Goal: Task Accomplishment & Management: Manage account settings

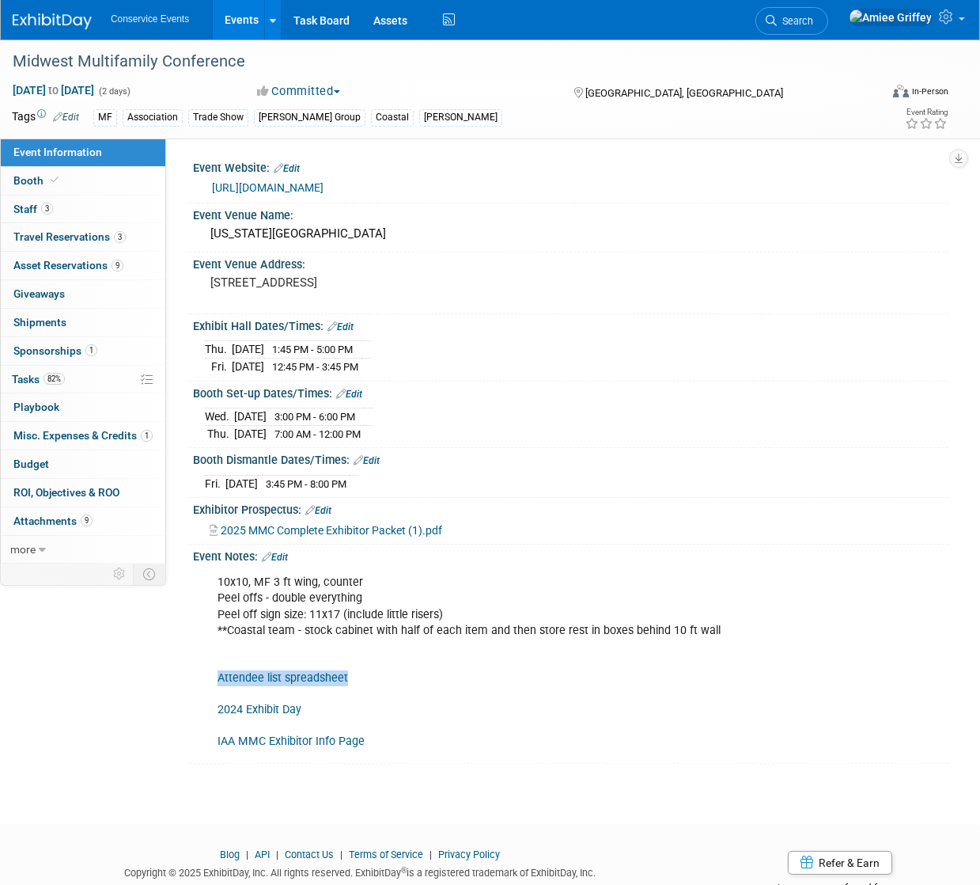
click at [257, 21] on link "Events" at bounding box center [242, 20] width 58 height 40
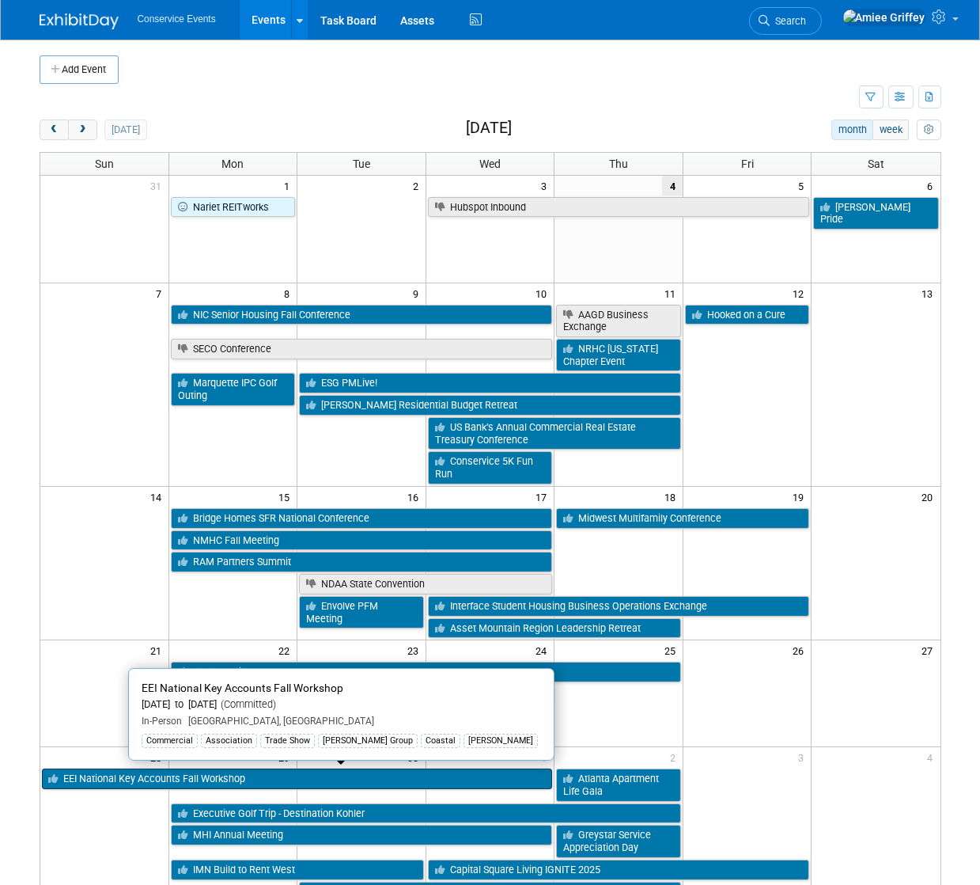
click at [64, 775] on link "EEI National Key Accounts Fall Workshop" at bounding box center [297, 778] width 511 height 21
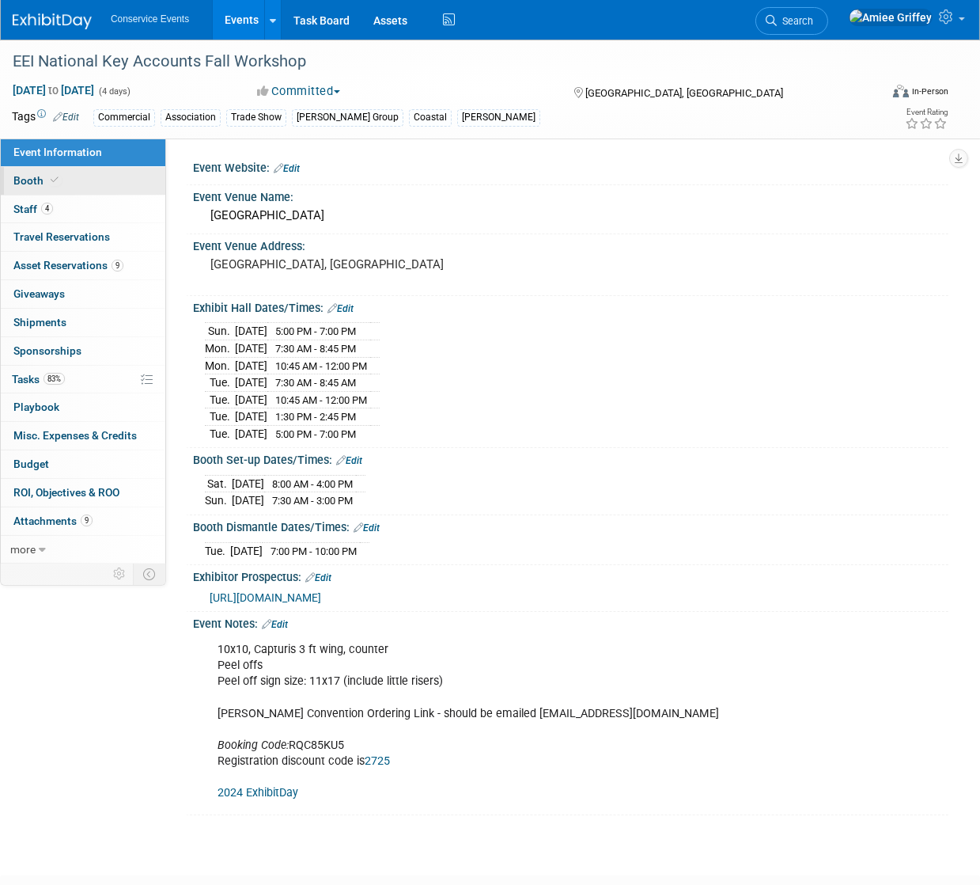
click at [52, 176] on icon at bounding box center [55, 180] width 8 height 9
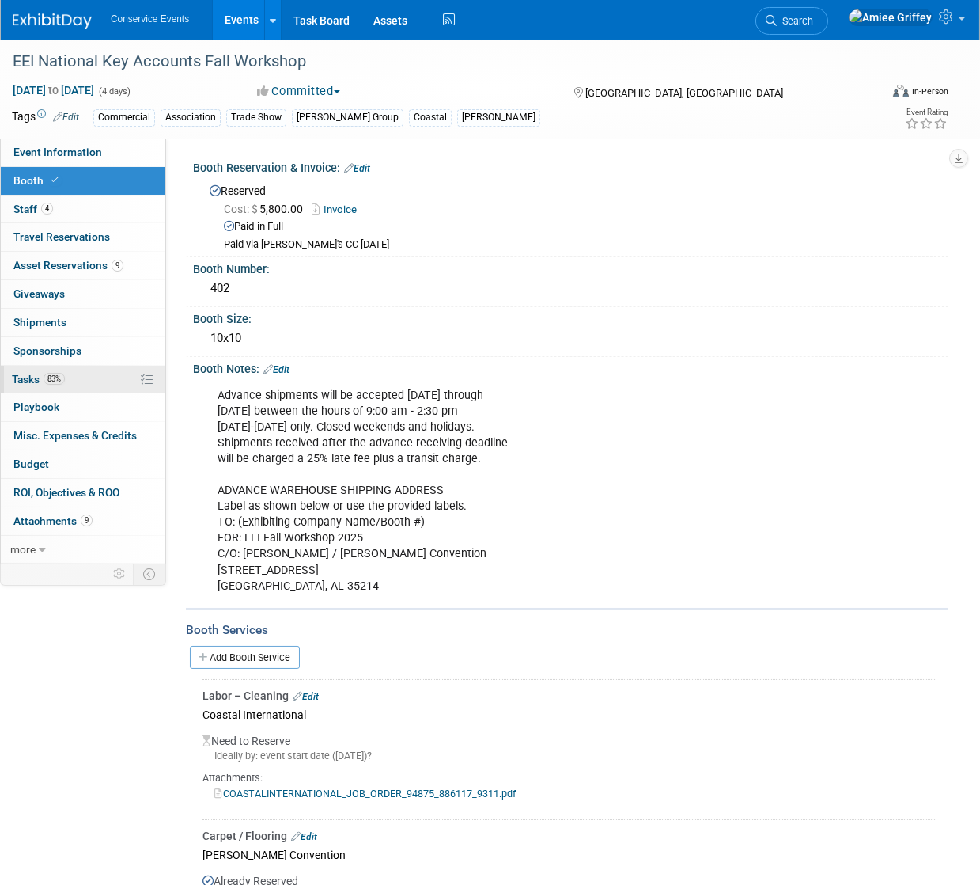
click at [107, 373] on link "83% Tasks 83%" at bounding box center [83, 380] width 165 height 28
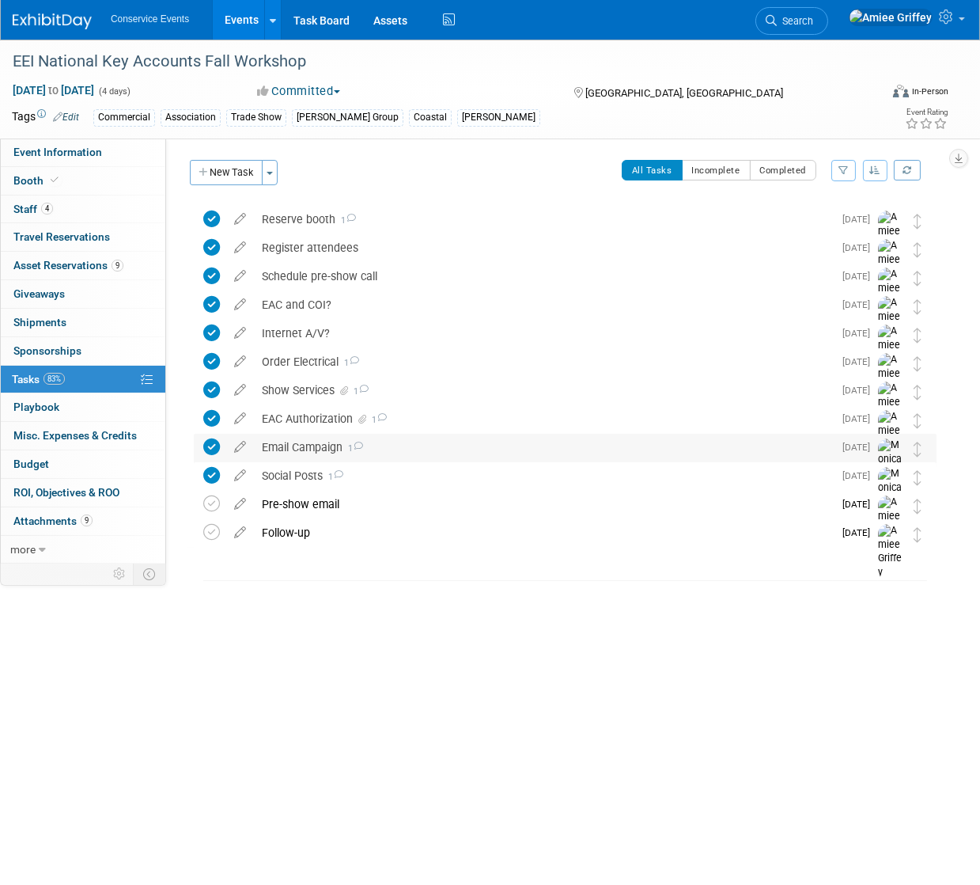
click at [319, 441] on div "Email Campaign 1" at bounding box center [543, 447] width 579 height 27
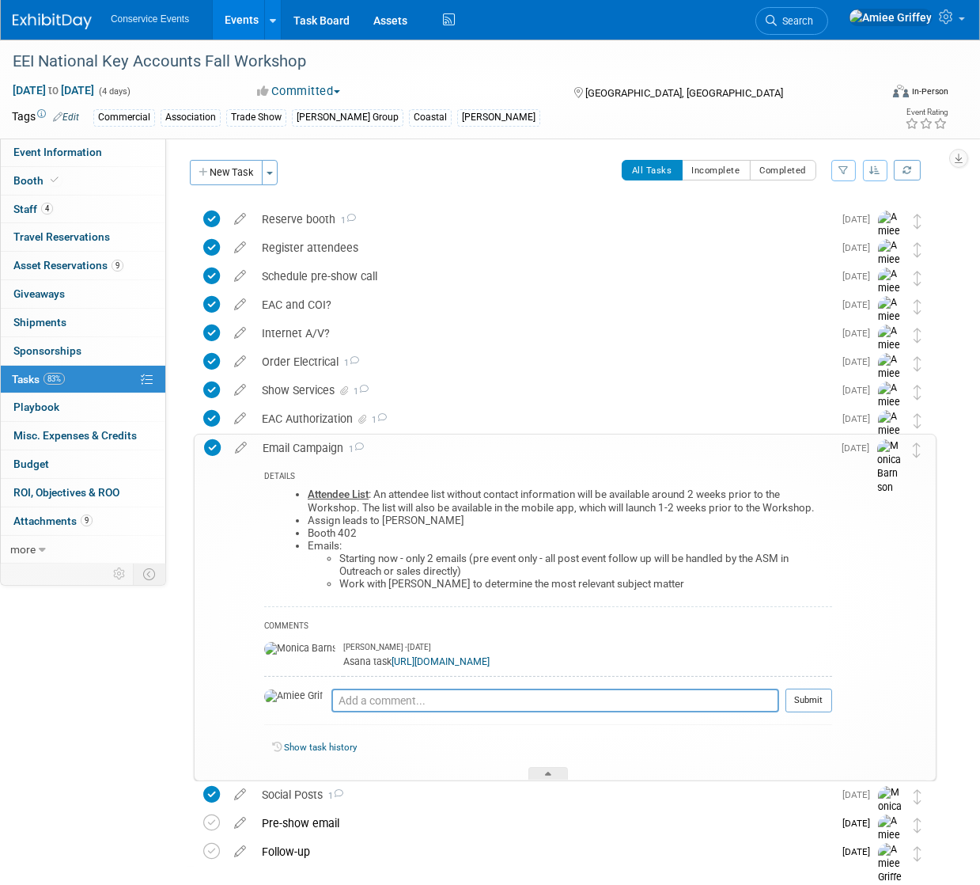
click at [241, 25] on link "Events" at bounding box center [242, 20] width 58 height 40
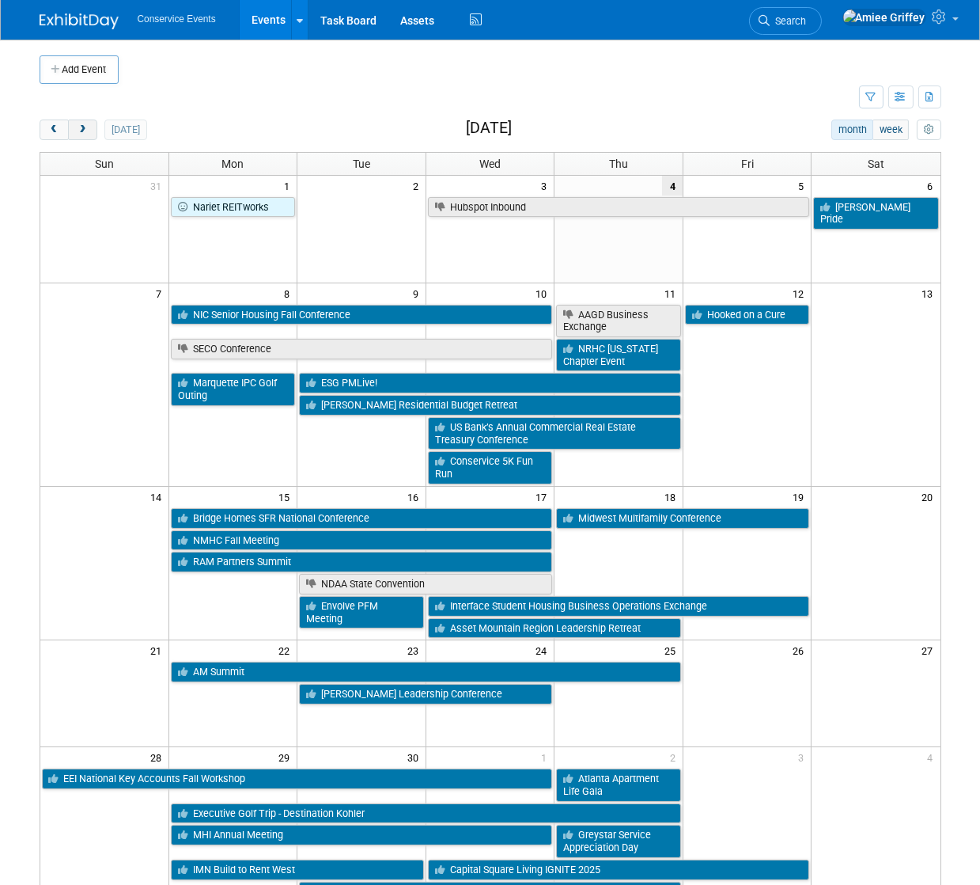
click at [82, 130] on span "next" at bounding box center [83, 130] width 12 height 10
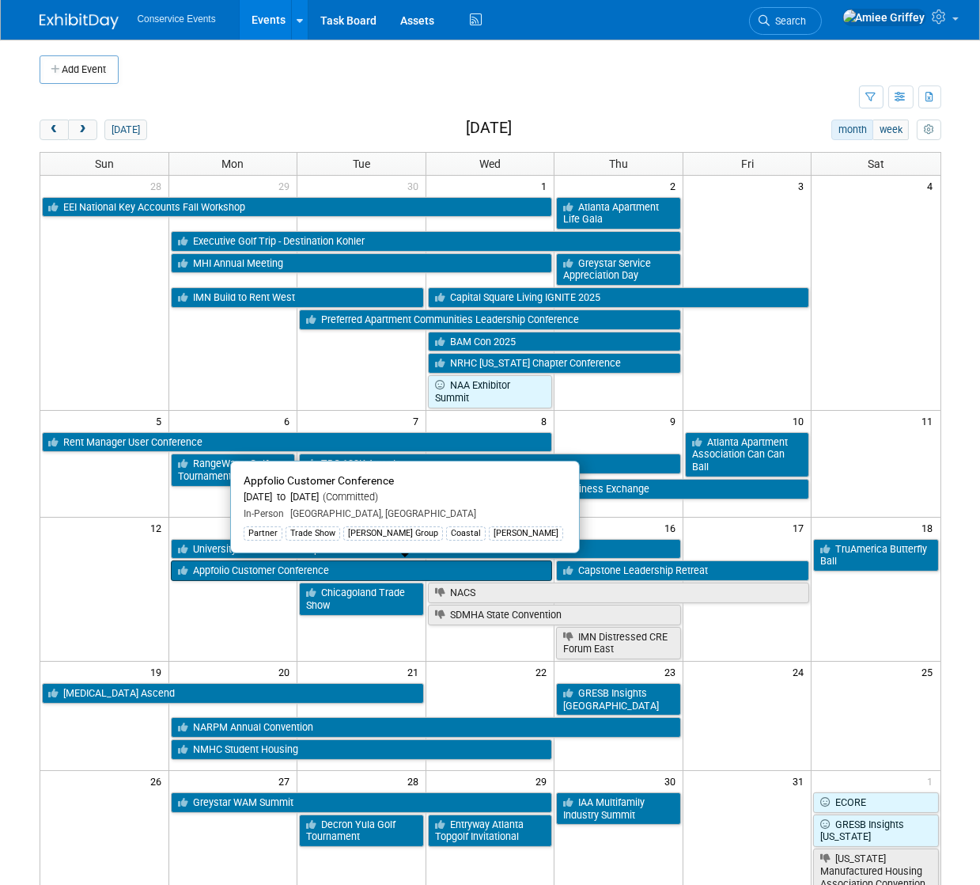
click at [248, 577] on link "Appfolio Customer Conference" at bounding box center [362, 570] width 382 height 21
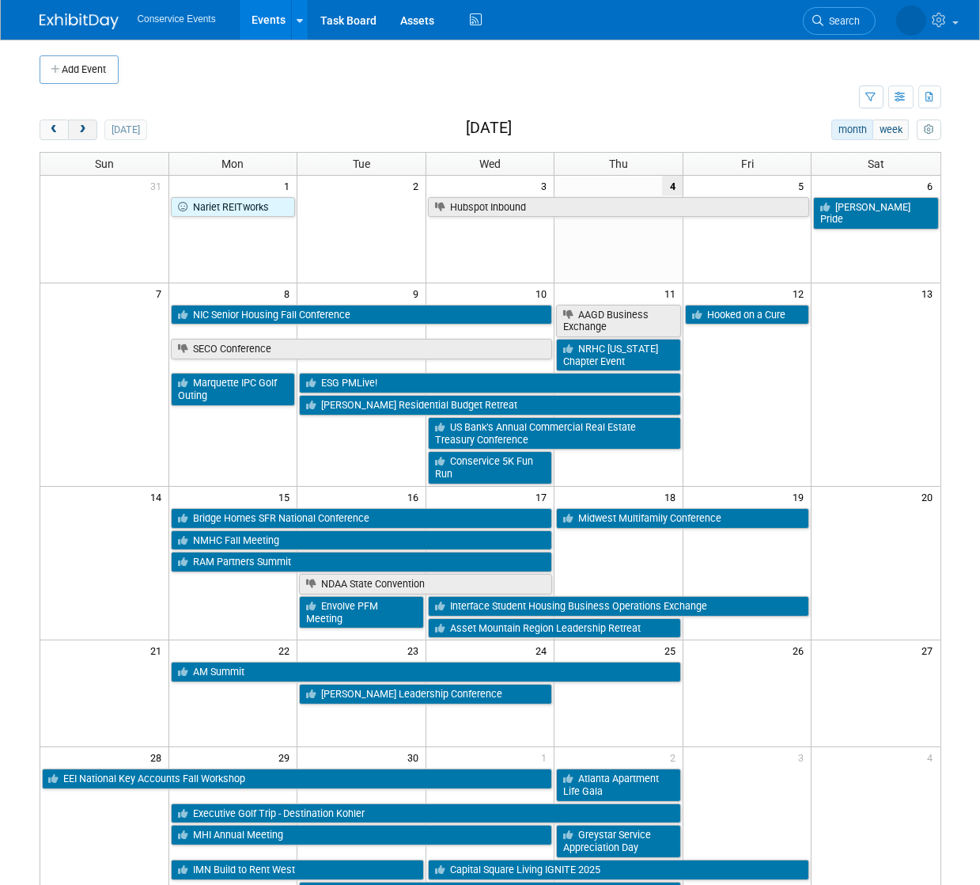
click at [84, 132] on span "next" at bounding box center [83, 130] width 12 height 10
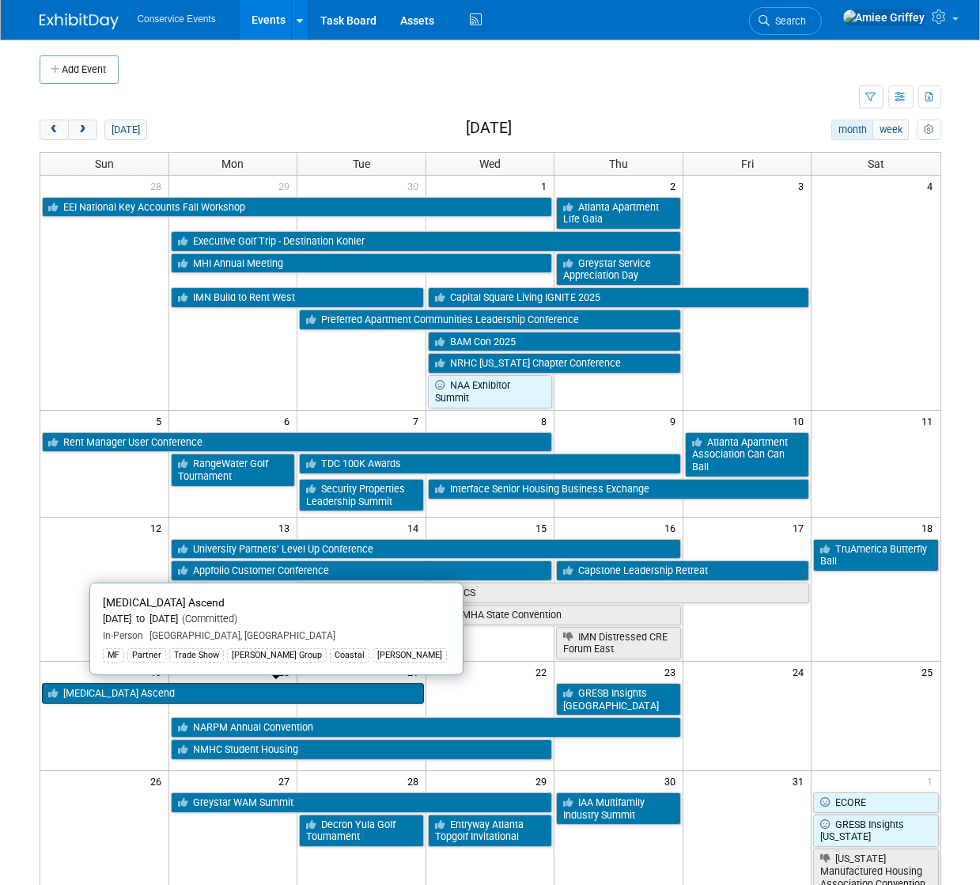
click at [142, 691] on link "[MEDICAL_DATA] Ascend" at bounding box center [233, 693] width 382 height 21
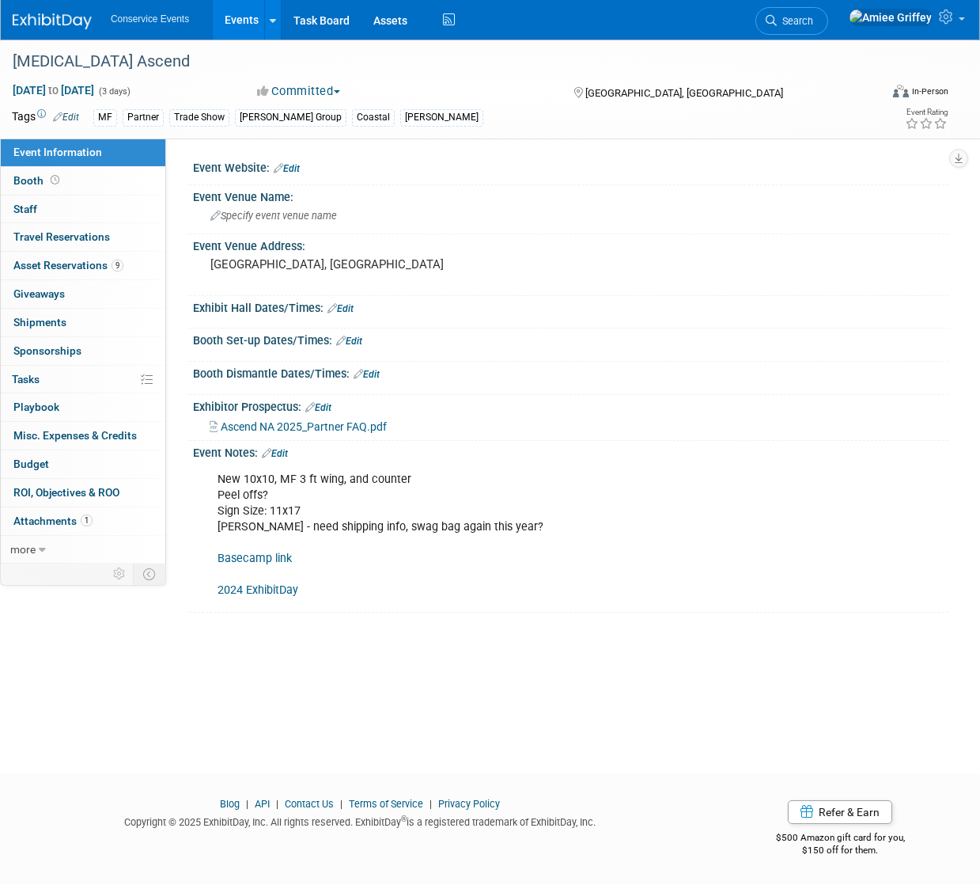
click at [237, 559] on link "Basecamp link" at bounding box center [255, 558] width 74 height 13
click at [263, 556] on link "Basecamp link" at bounding box center [255, 558] width 74 height 13
click at [284, 449] on link "Edit" at bounding box center [275, 453] width 26 height 11
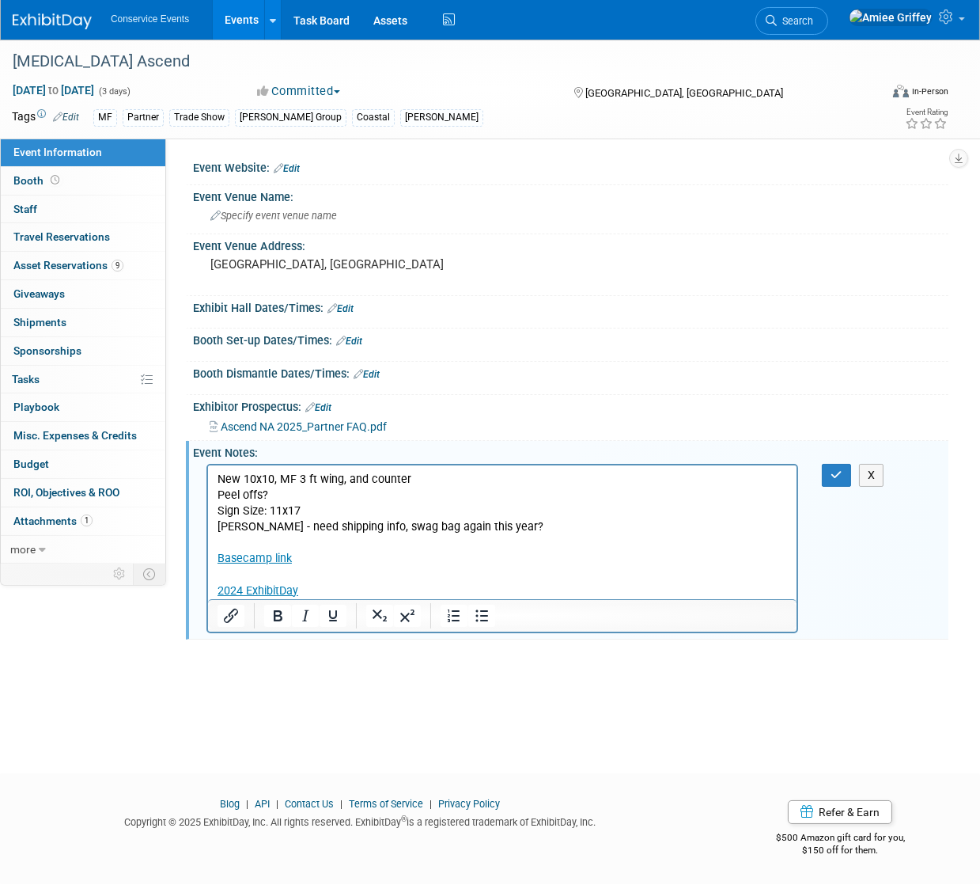
click at [302, 554] on p "New 10x10, MF 3 ft wing, and counter Peel offs? Sign Size: 11x17 Amanda - need …" at bounding box center [502, 534] width 571 height 127
click at [302, 558] on p "New 10x10, MF 3 ft wing, and counter Peel offs? Sign Size: 11x17 Amanda - need …" at bounding box center [502, 534] width 571 height 127
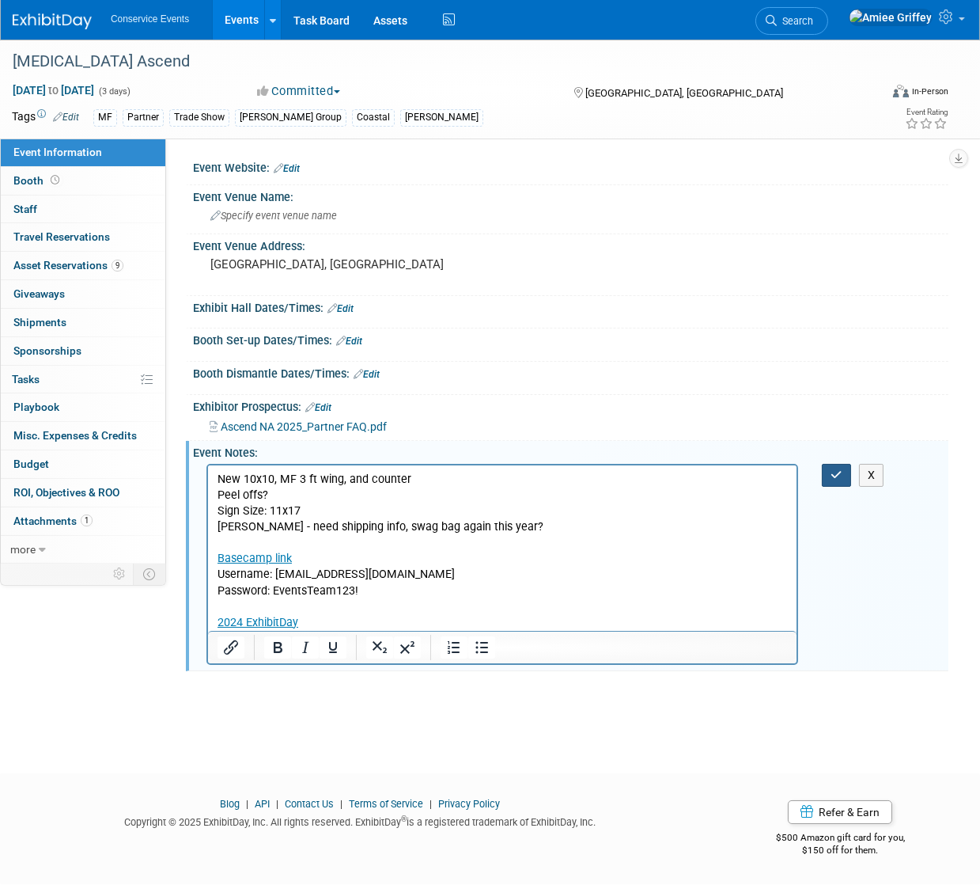
click at [848, 466] on button "button" at bounding box center [836, 475] width 29 height 23
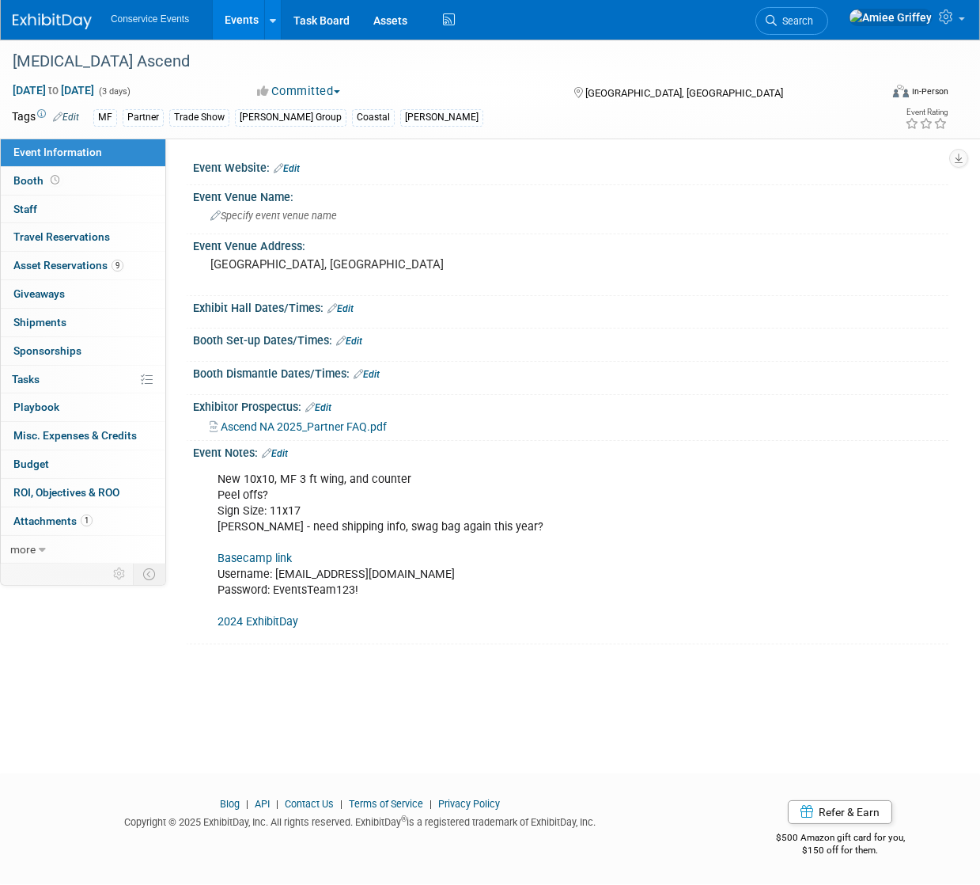
click at [266, 621] on link "2024 ExhibitDay" at bounding box center [258, 621] width 81 height 13
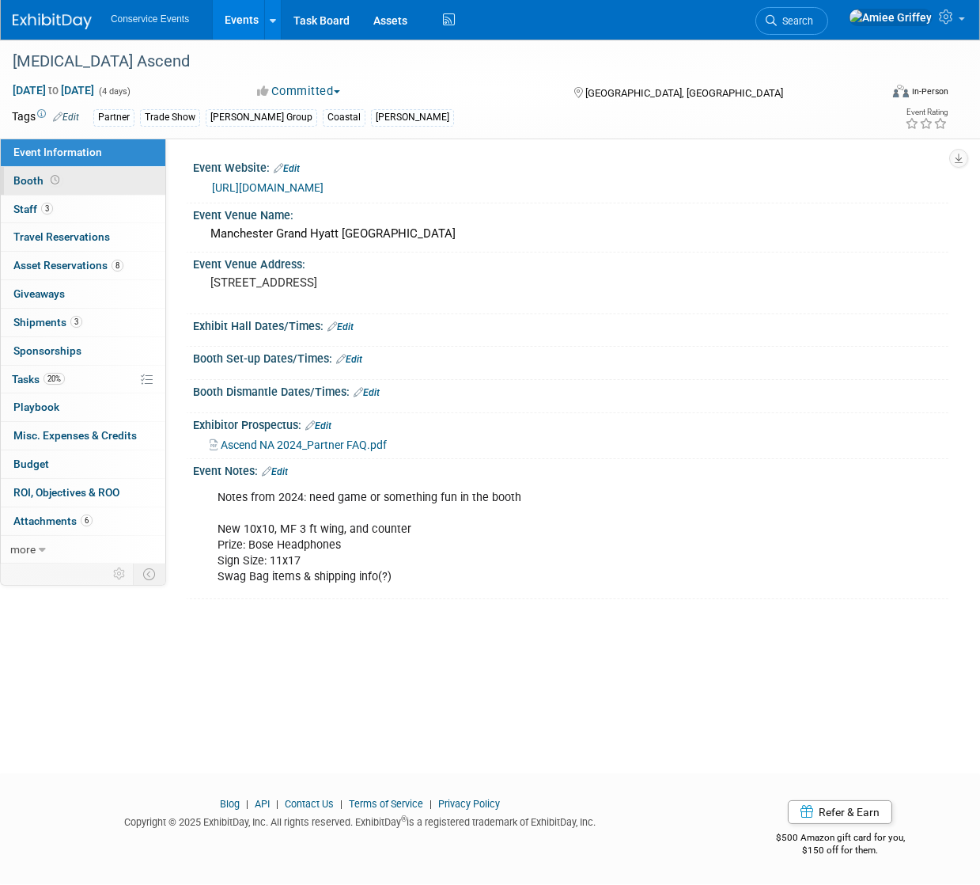
click at [44, 170] on link "Booth" at bounding box center [83, 181] width 165 height 28
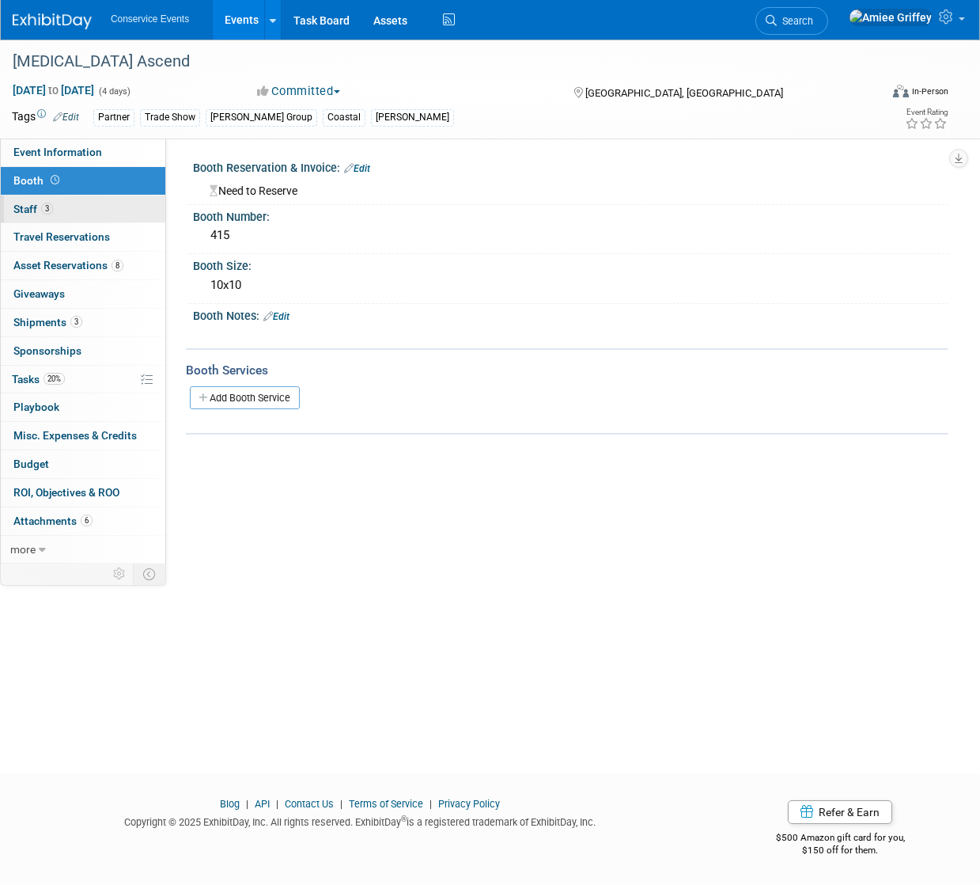
click at [66, 209] on link "3 Staff 3" at bounding box center [83, 209] width 165 height 28
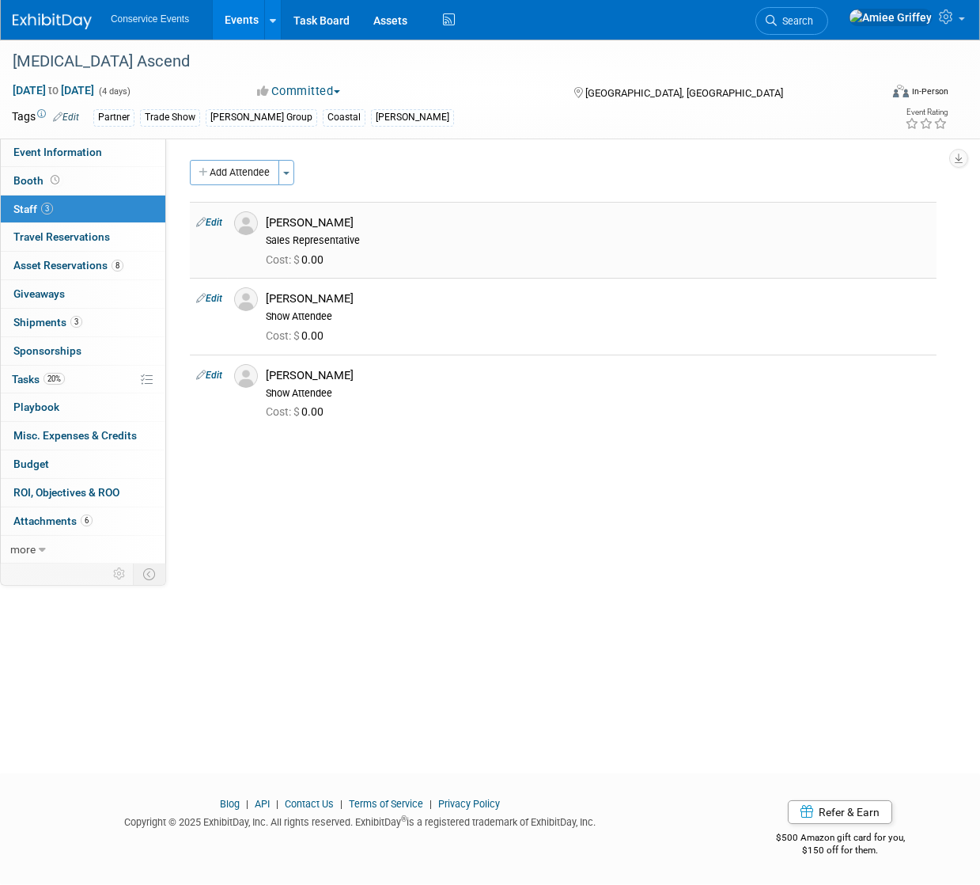
click at [245, 223] on img at bounding box center [246, 223] width 24 height 24
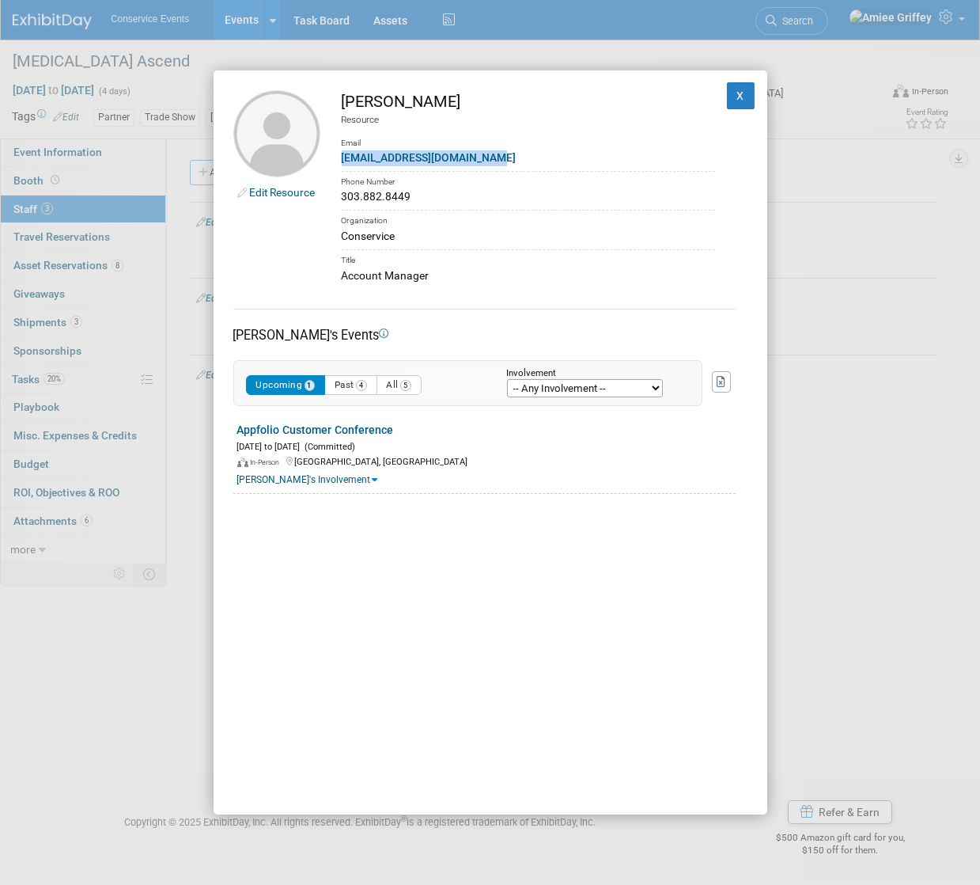
drag, startPoint x: 492, startPoint y: 162, endPoint x: 341, endPoint y: 160, distance: 151.2
click at [342, 160] on div "janajardine@conservice.com" at bounding box center [529, 158] width 374 height 17
copy link "janajardine@conservice.com"
click at [727, 100] on button "X" at bounding box center [741, 95] width 28 height 27
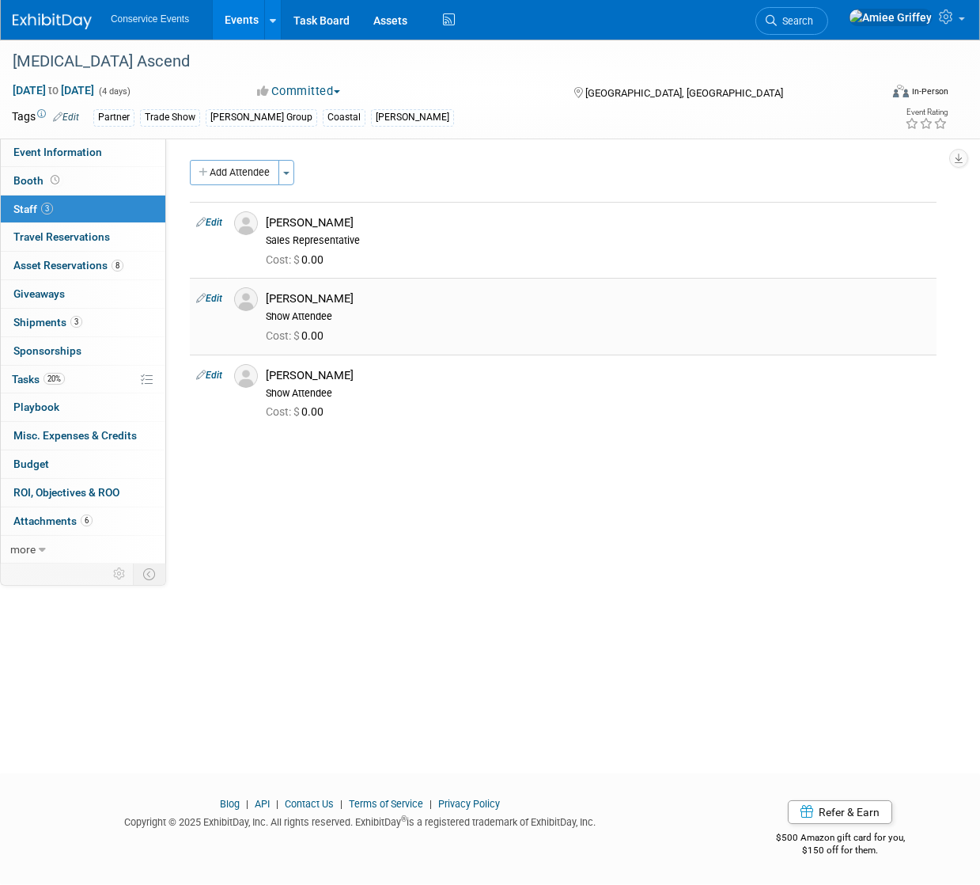
click at [241, 301] on img at bounding box center [246, 299] width 24 height 24
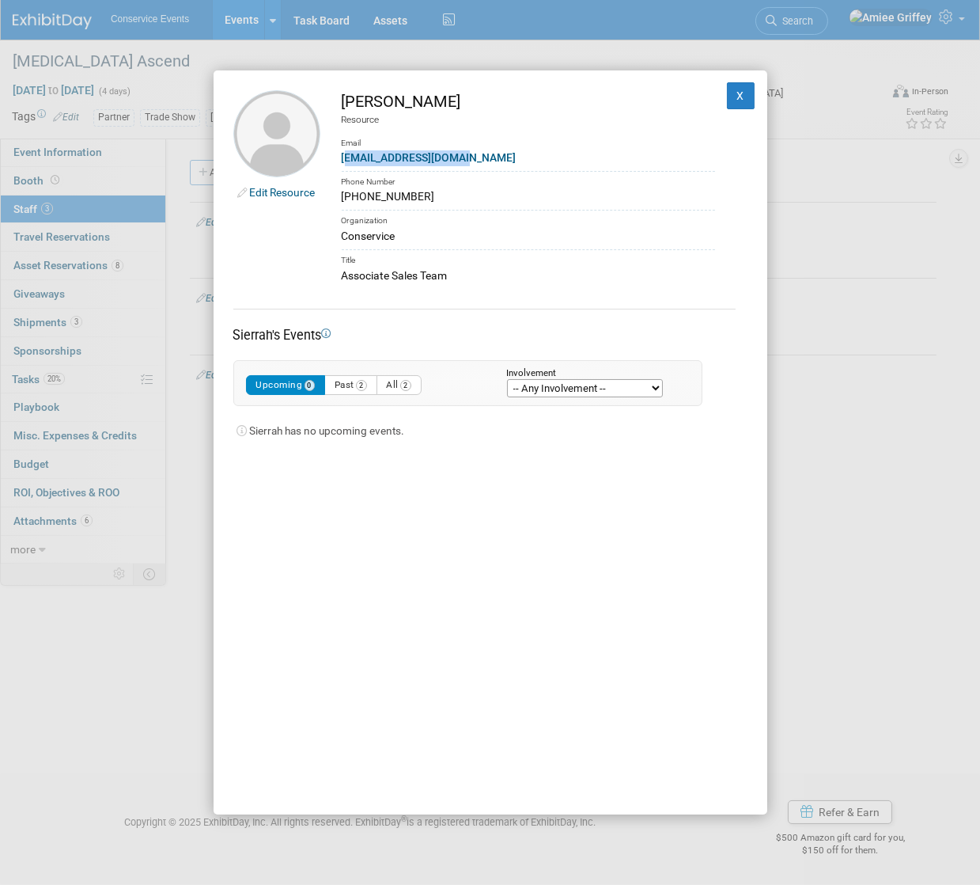
drag, startPoint x: 476, startPoint y: 157, endPoint x: 347, endPoint y: 153, distance: 129.9
click at [347, 153] on div "seborn@conservice.com" at bounding box center [529, 158] width 374 height 17
click at [476, 157] on div "seborn@conservice.com" at bounding box center [529, 158] width 374 height 17
drag, startPoint x: 481, startPoint y: 155, endPoint x: 328, endPoint y: 165, distance: 153.1
click at [328, 165] on td "Sierrah Eborn Resource Email seborn@conservice.com Phone Number (435) 750-2069 …" at bounding box center [517, 186] width 395 height 193
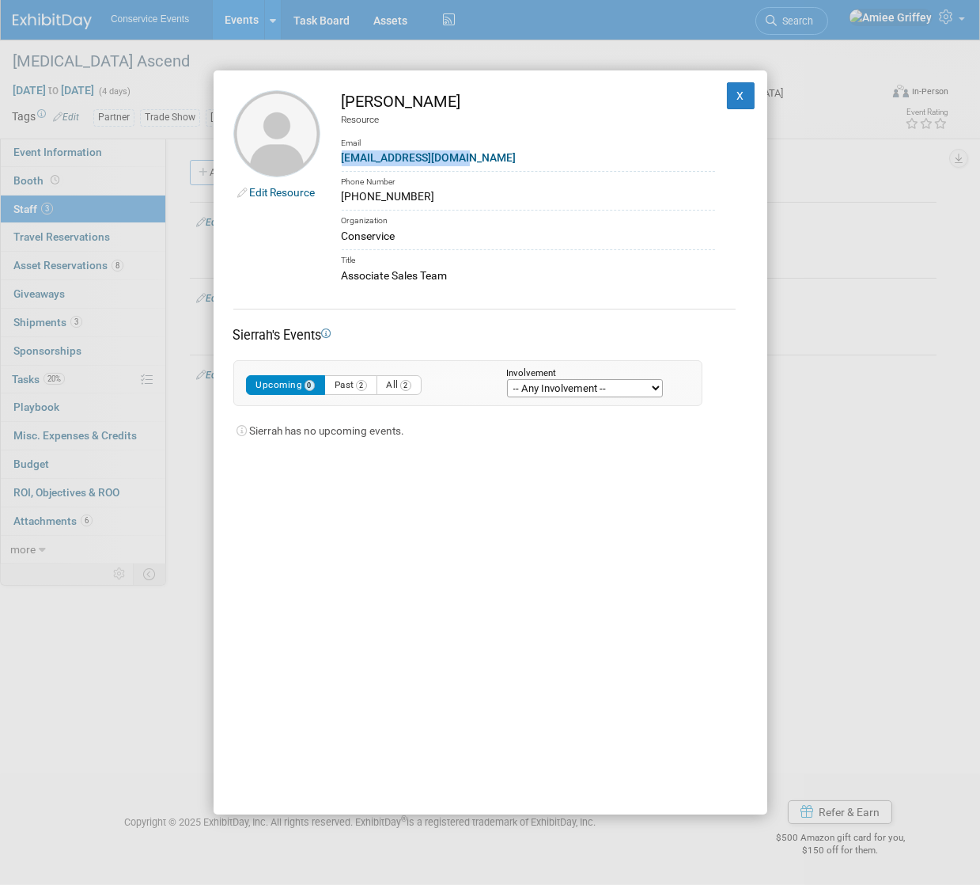
copy link "seborn@conservice.com"
click at [727, 99] on button "X" at bounding box center [741, 95] width 28 height 27
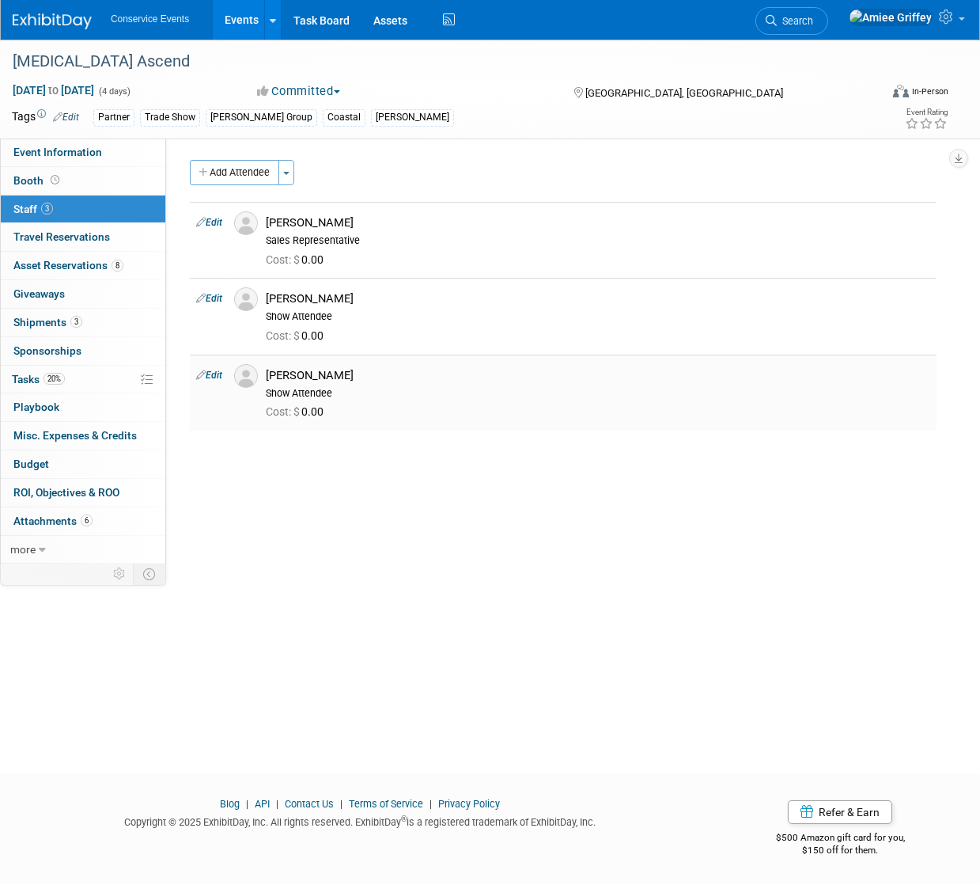
click at [248, 376] on img at bounding box center [246, 376] width 24 height 24
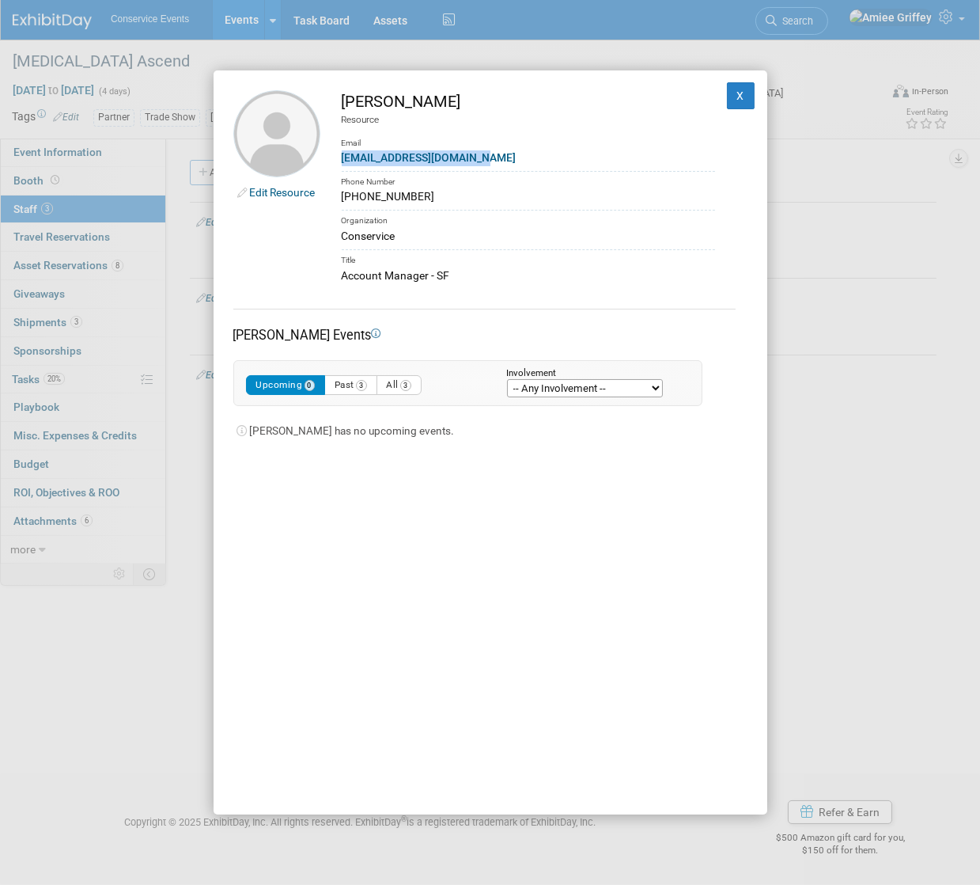
drag, startPoint x: 499, startPoint y: 154, endPoint x: 338, endPoint y: 153, distance: 161.4
click at [338, 153] on td "Tyler King Resource Email tylerking@conservice.com Phone Number (435) 265-3207 …" at bounding box center [517, 186] width 395 height 193
copy link "tylerking@conservice.com"
drag, startPoint x: 461, startPoint y: 277, endPoint x: 319, endPoint y: 279, distance: 142.5
click at [319, 279] on tr "Edit Resource Tyler King Resource Email tylerking@conservice.com Phone Number (…" at bounding box center [490, 186] width 514 height 193
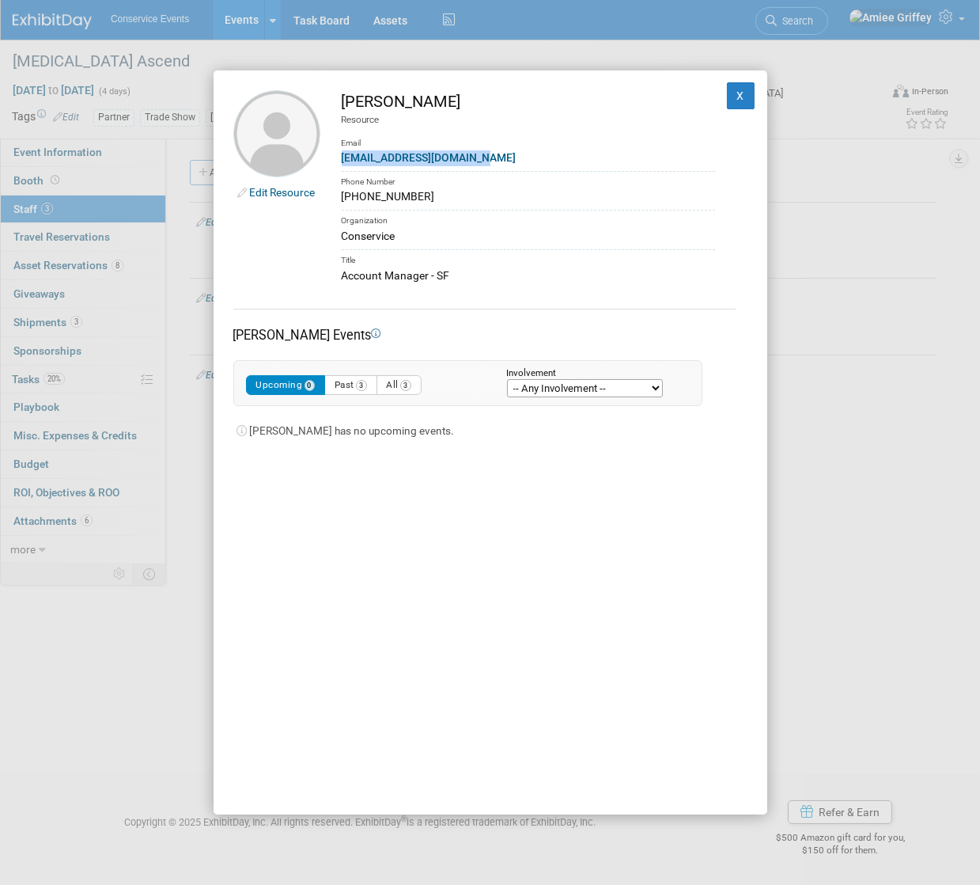
click at [499, 278] on div "Account Manager - SF" at bounding box center [529, 275] width 374 height 17
drag, startPoint x: 482, startPoint y: 279, endPoint x: 341, endPoint y: 279, distance: 140.9
click at [342, 279] on div "Account Manager - SF" at bounding box center [529, 275] width 374 height 17
copy div "Account Manager - SF"
click at [732, 89] on button "X" at bounding box center [741, 95] width 28 height 27
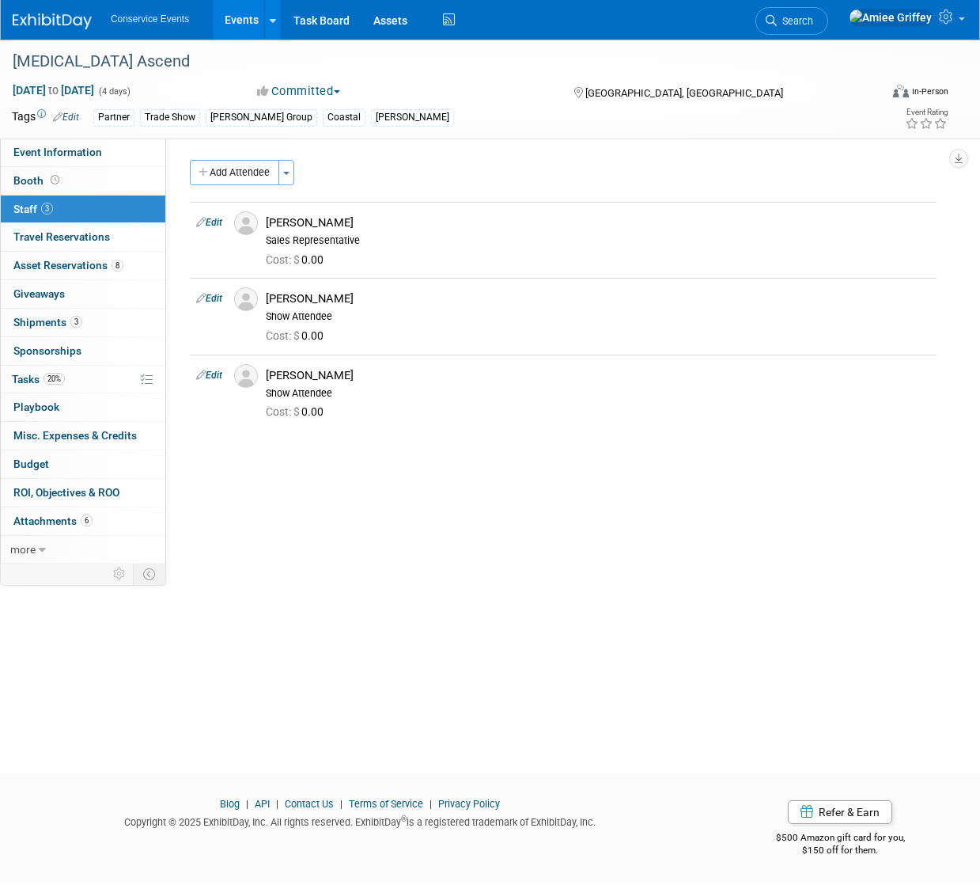
click at [248, 25] on link "Events" at bounding box center [242, 20] width 58 height 40
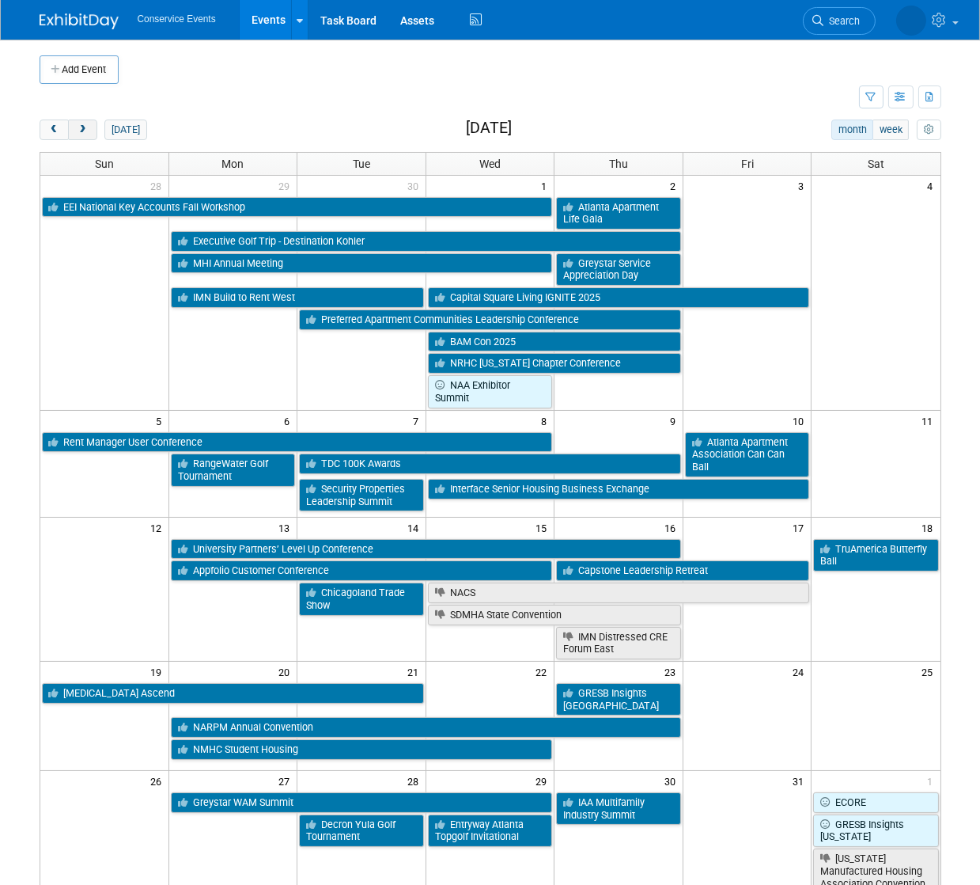
click at [78, 134] on span "next" at bounding box center [83, 130] width 12 height 10
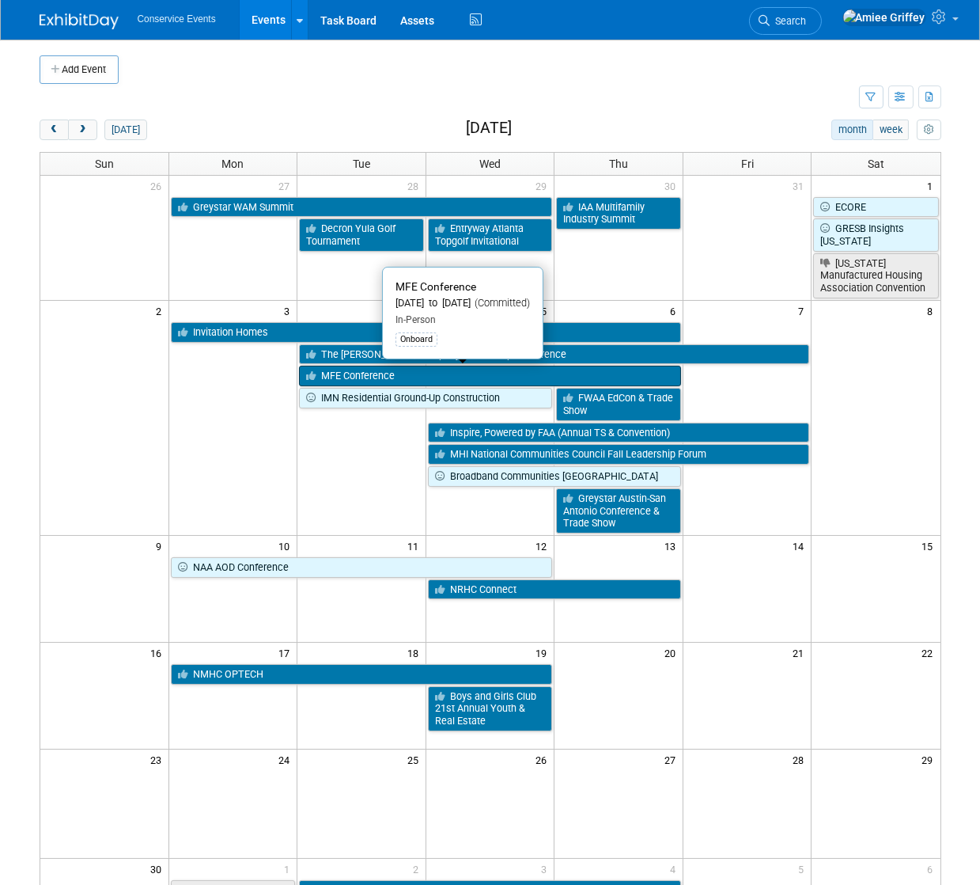
click at [405, 376] on link "MFE Conference" at bounding box center [490, 376] width 382 height 21
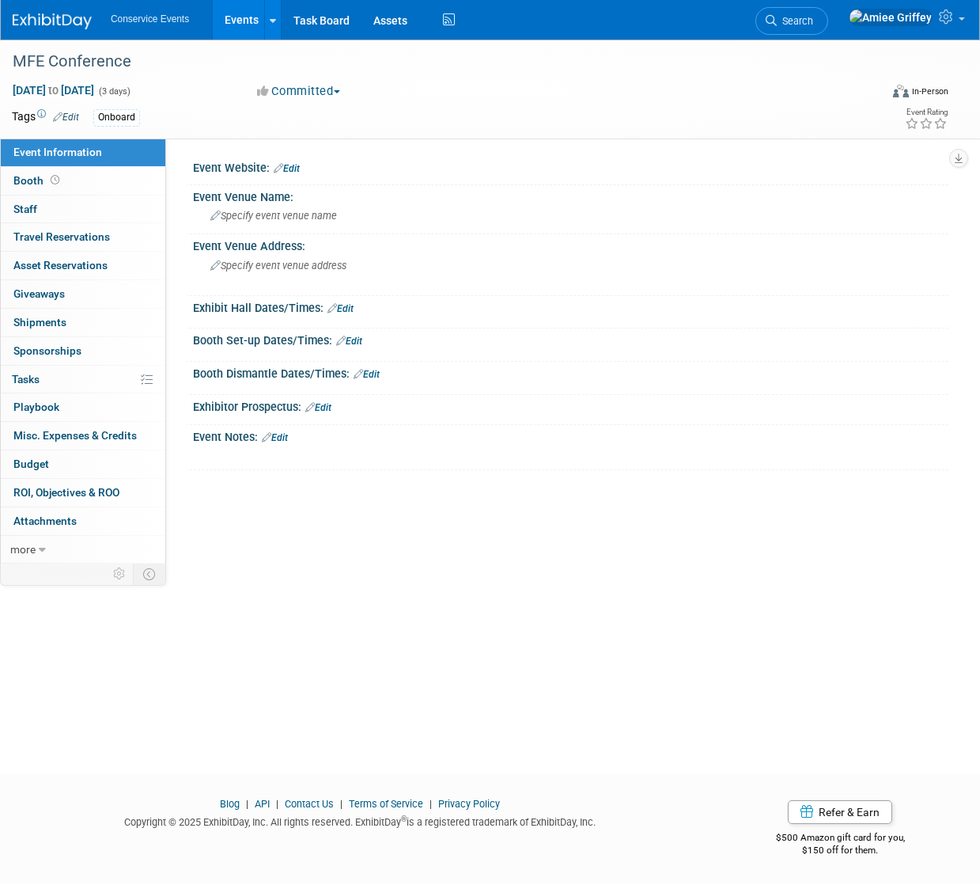
click at [282, 436] on link "Edit" at bounding box center [275, 437] width 26 height 11
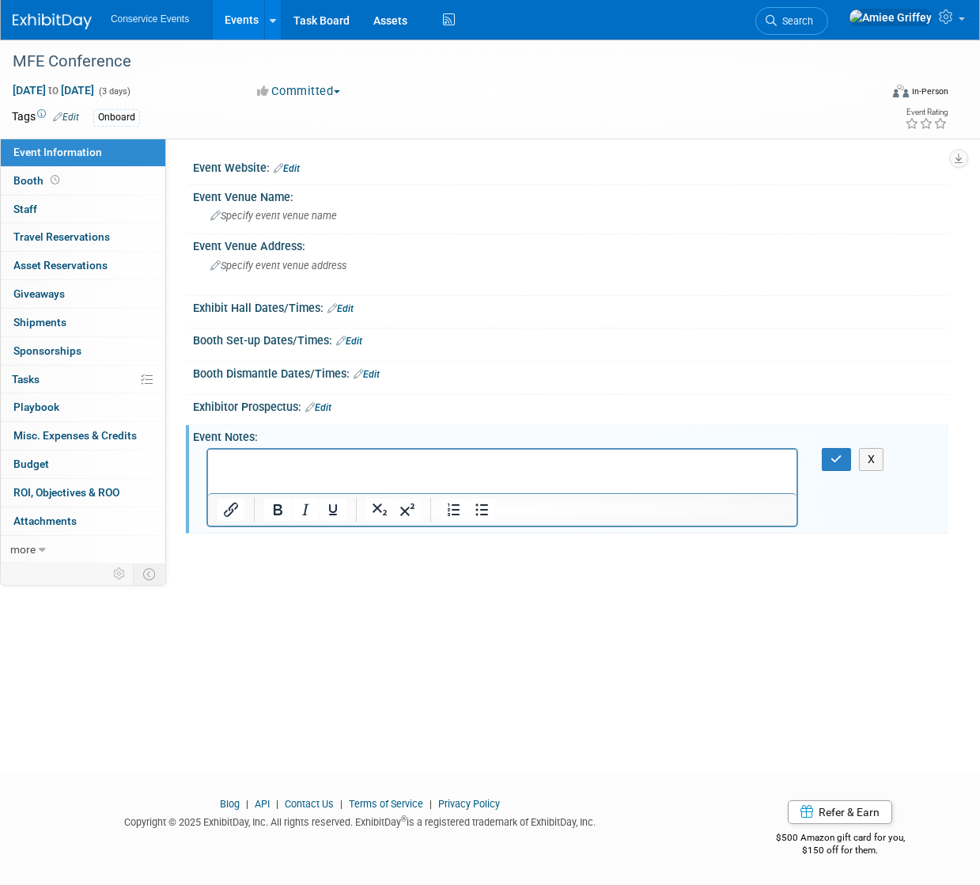
click at [235, 461] on p "Rich Text Area. Press ALT-0 for help." at bounding box center [502, 463] width 571 height 16
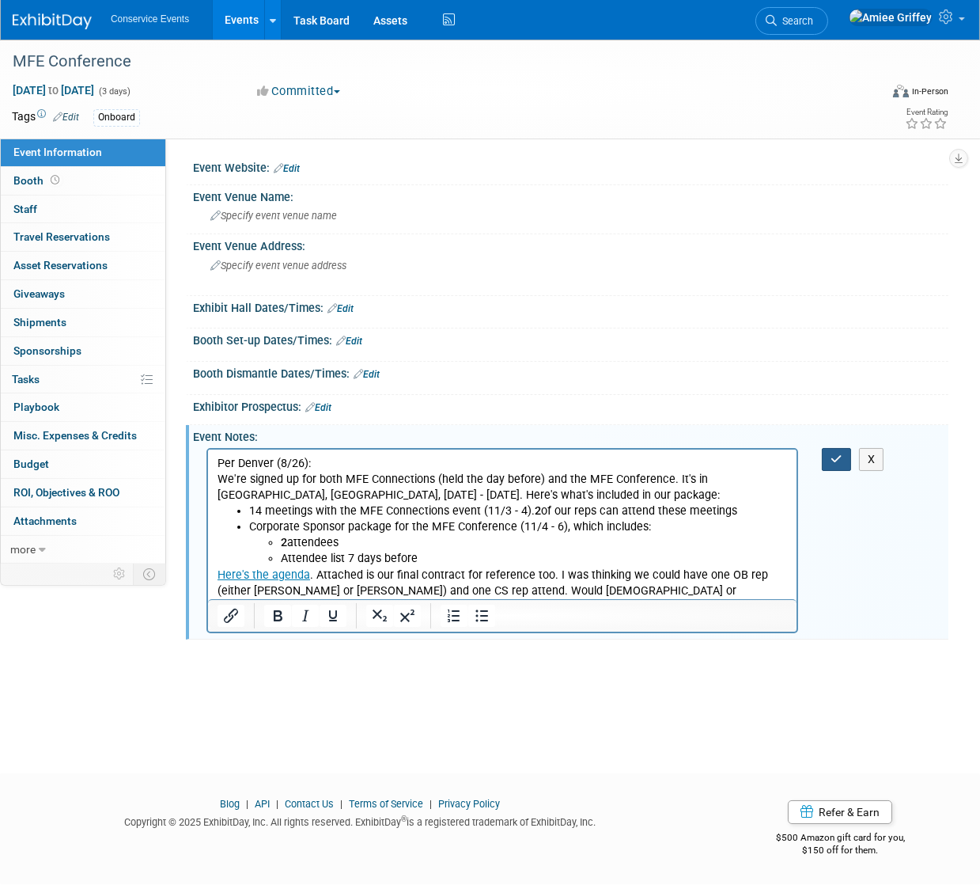
click at [846, 453] on button "button" at bounding box center [836, 459] width 29 height 23
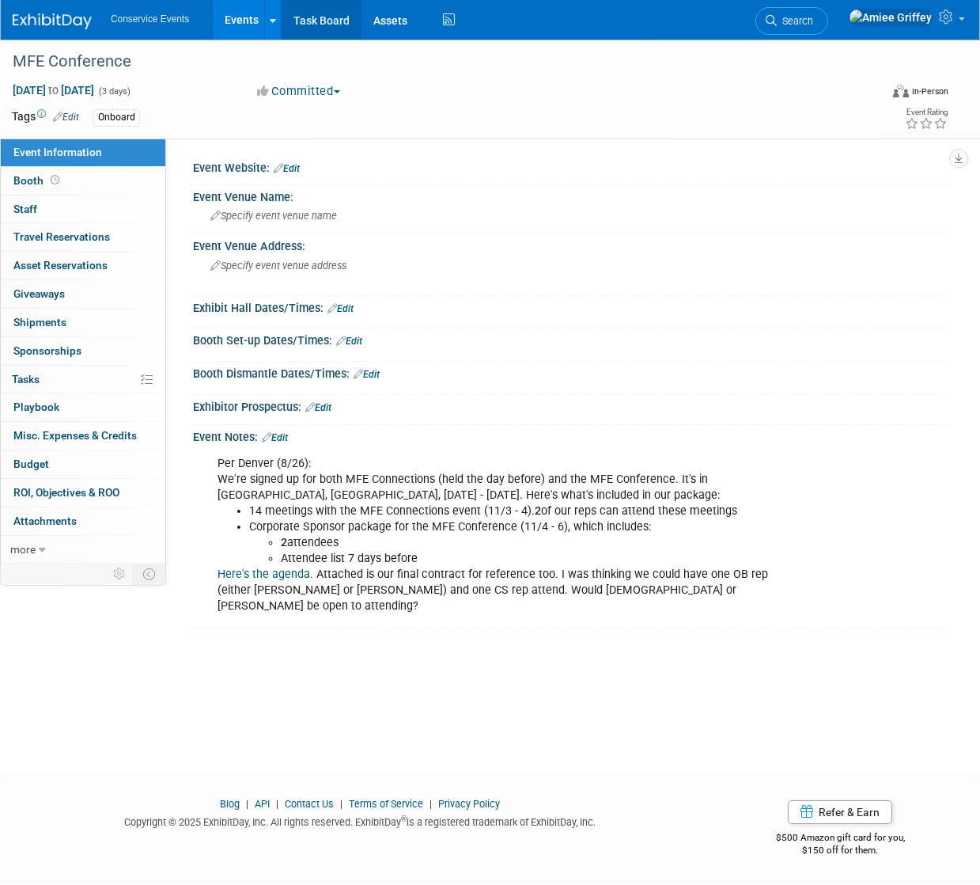
click at [332, 21] on link "Task Board" at bounding box center [322, 20] width 80 height 40
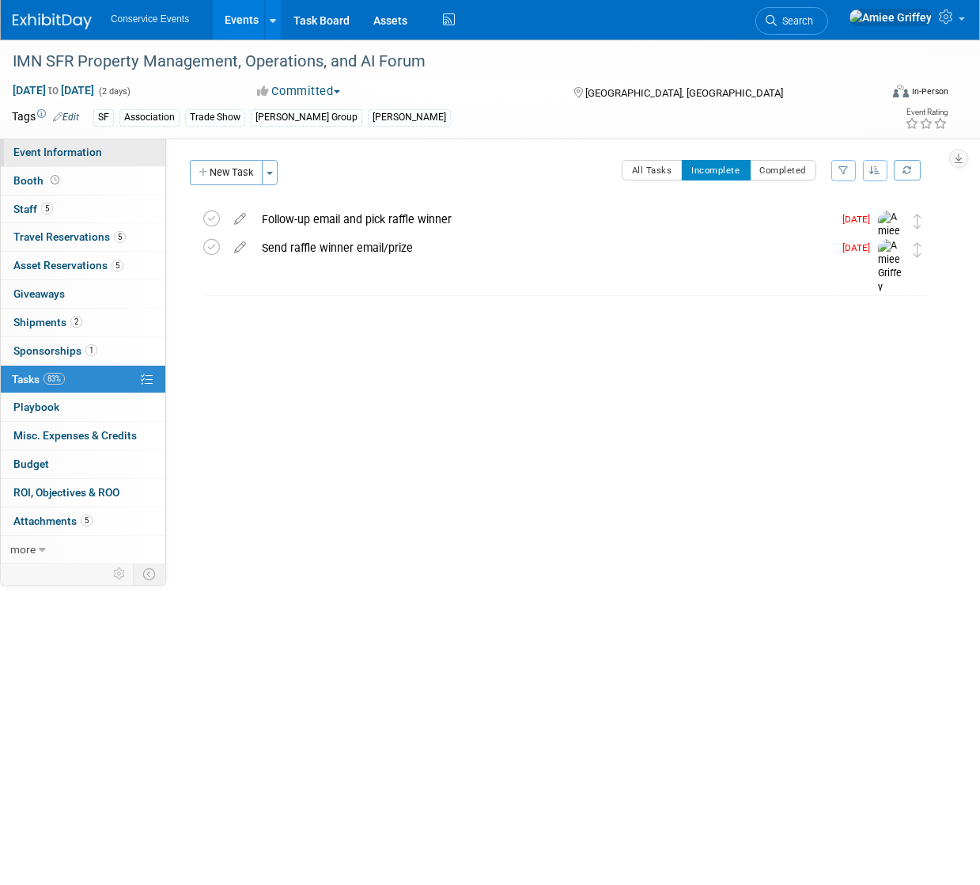
click at [93, 150] on span "Event Information" at bounding box center [57, 152] width 89 height 13
click at [64, 150] on span "Event Information" at bounding box center [57, 152] width 89 height 13
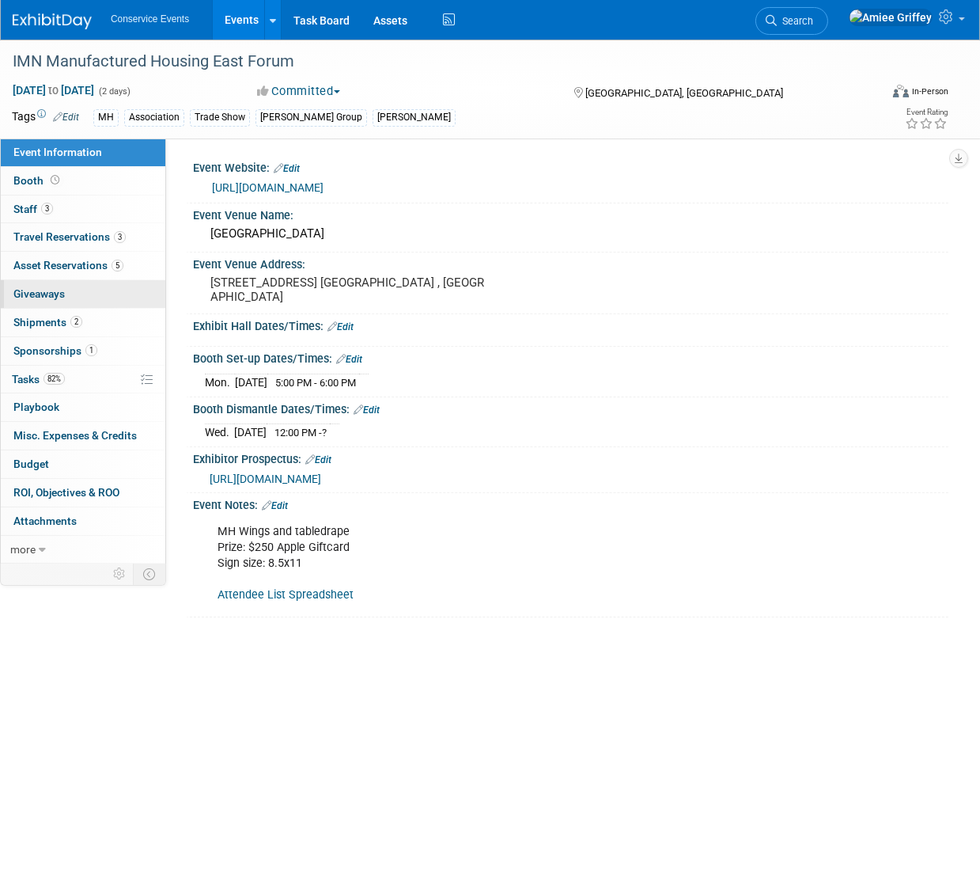
click at [68, 289] on link "0 Giveaways 0" at bounding box center [83, 294] width 165 height 28
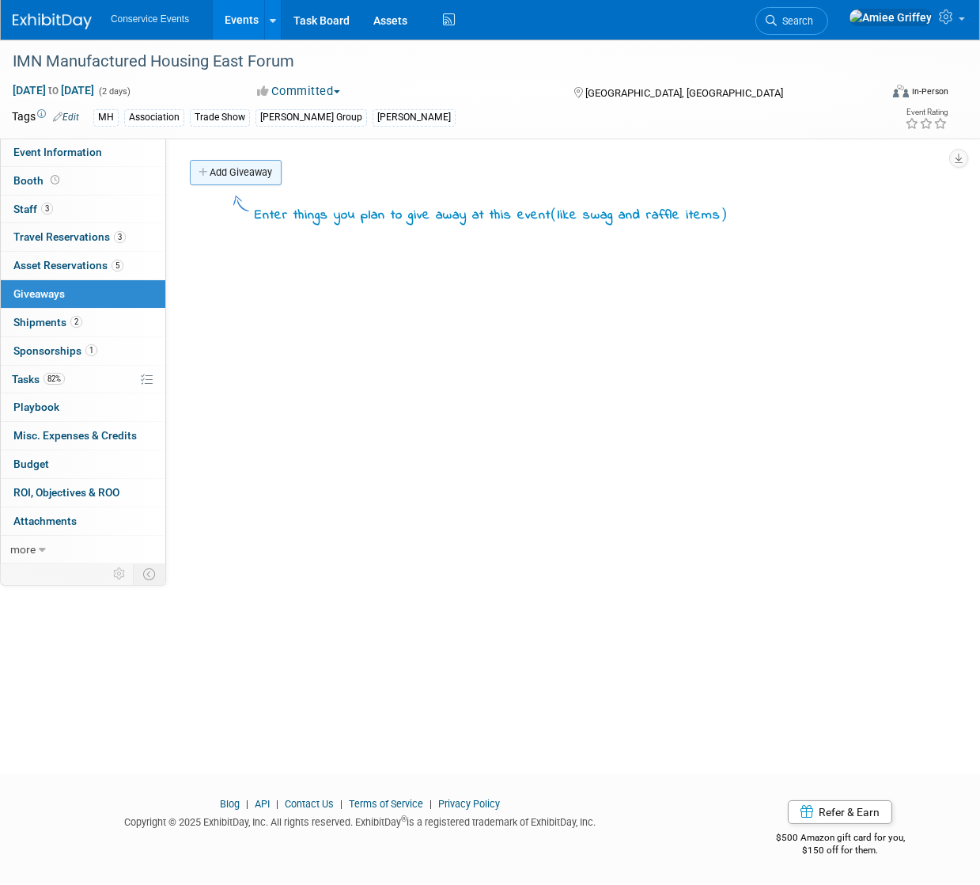
click at [230, 167] on link "Add Giveaway" at bounding box center [236, 172] width 92 height 25
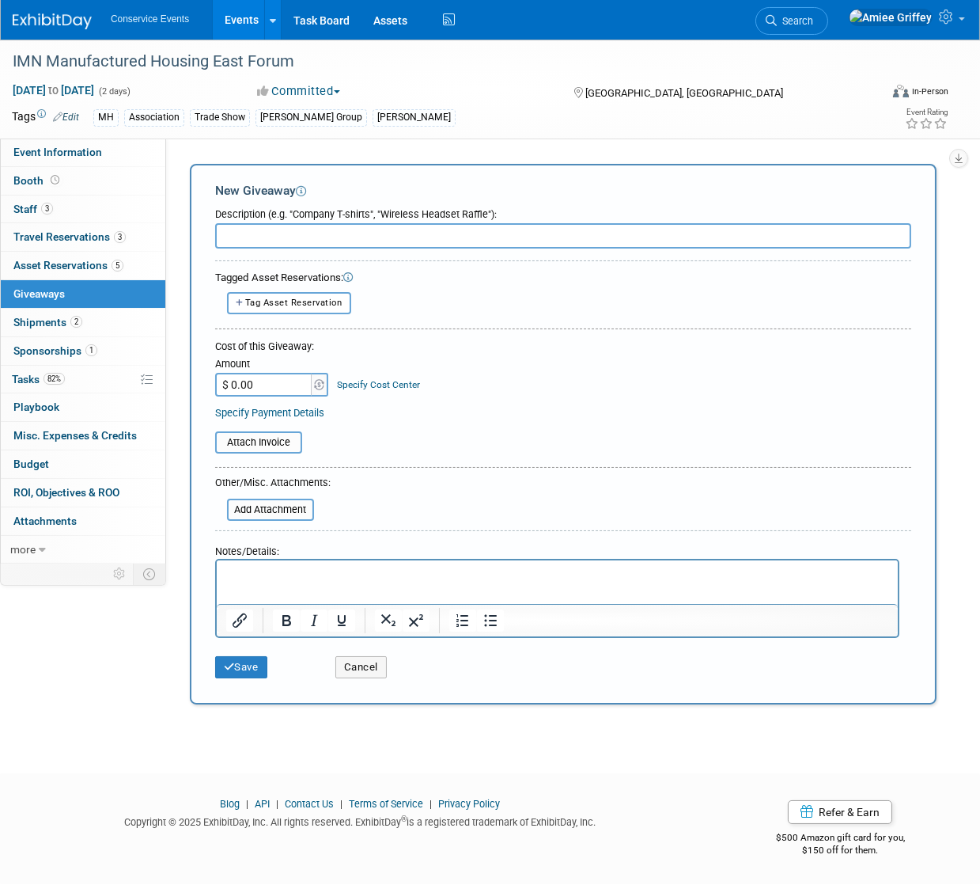
click at [266, 233] on input "text" at bounding box center [563, 235] width 696 height 25
type input "$250 Apple Gift Card"
click at [270, 385] on input "$ 0.00" at bounding box center [264, 385] width 99 height 24
type input "$ 250.00"
click at [265, 446] on input "file" at bounding box center [206, 442] width 188 height 19
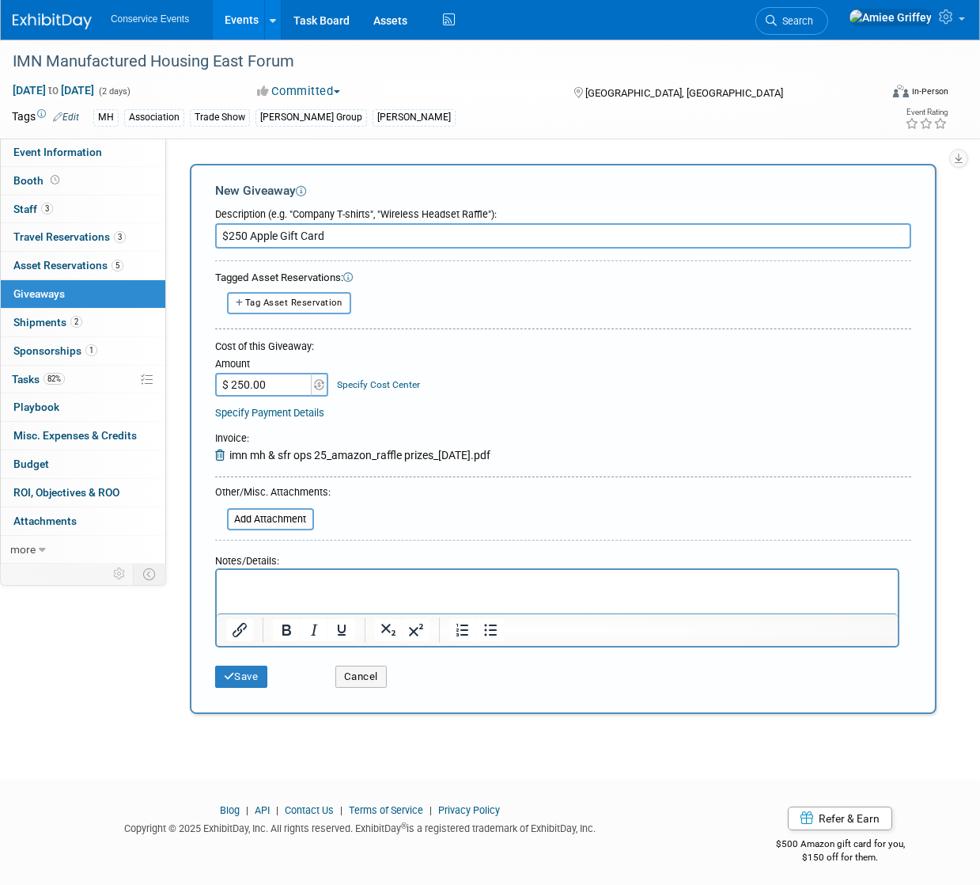
click at [267, 589] on p "Rich Text Area. Press ALT-0 for help." at bounding box center [557, 584] width 663 height 16
click at [423, 583] on p "Will Capone with Split Arrow Capital" at bounding box center [557, 584] width 663 height 16
click at [251, 675] on button "Save" at bounding box center [241, 677] width 52 height 22
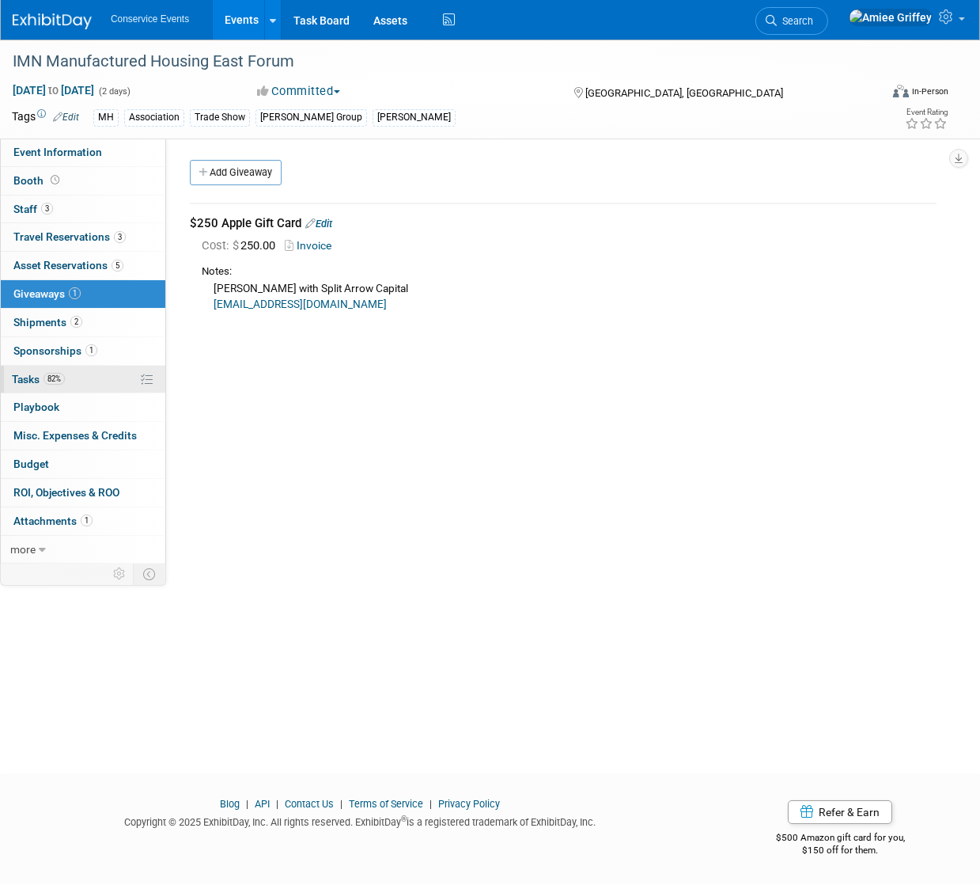
click at [47, 384] on span "Tasks 82%" at bounding box center [38, 379] width 53 height 13
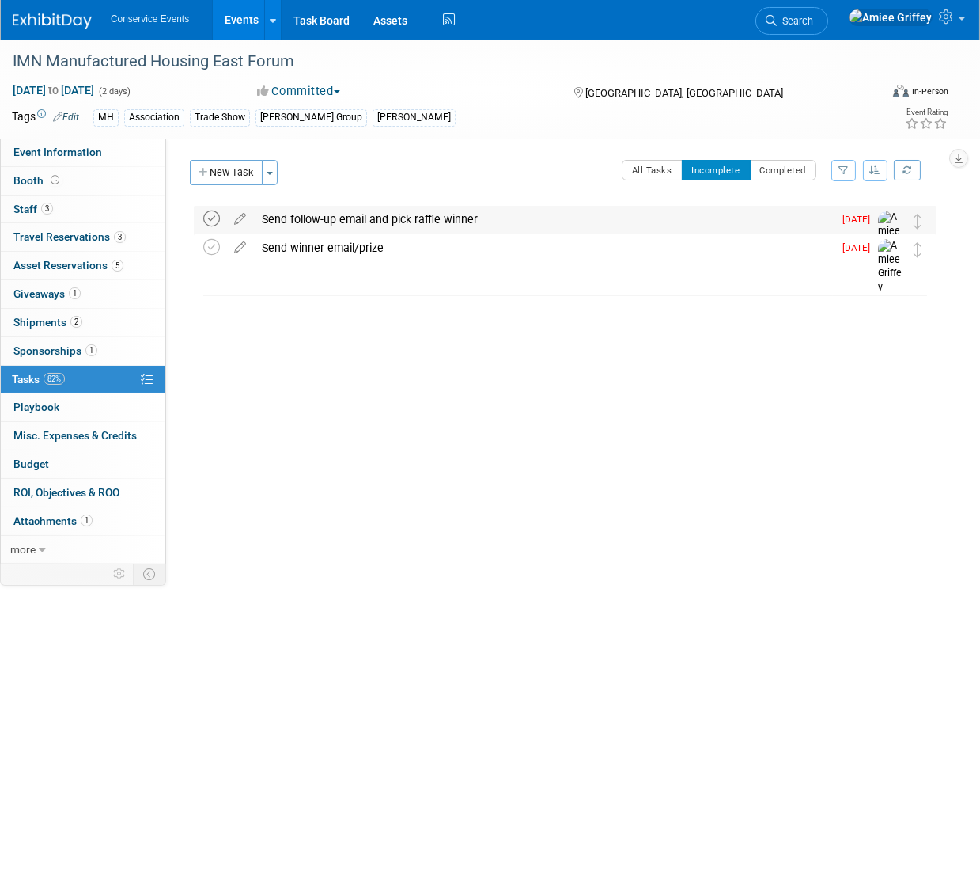
click at [215, 222] on icon at bounding box center [211, 218] width 17 height 17
click at [213, 222] on icon at bounding box center [211, 218] width 17 height 17
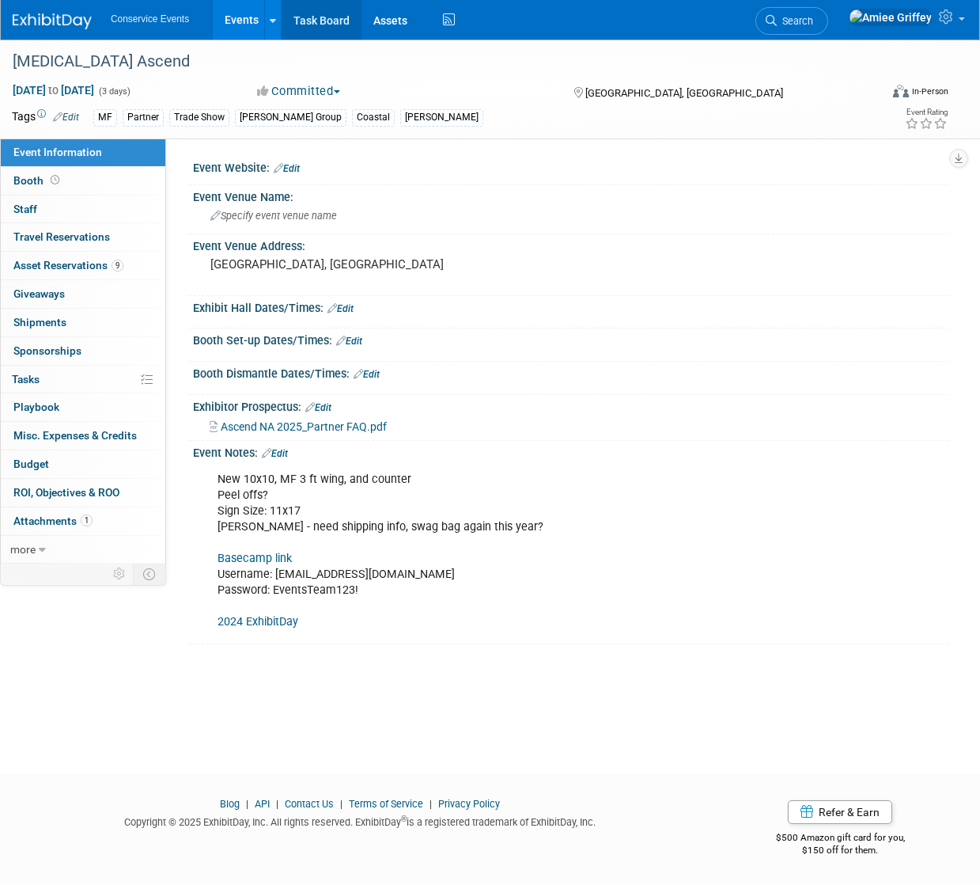
click at [321, 17] on link "Task Board" at bounding box center [322, 20] width 80 height 40
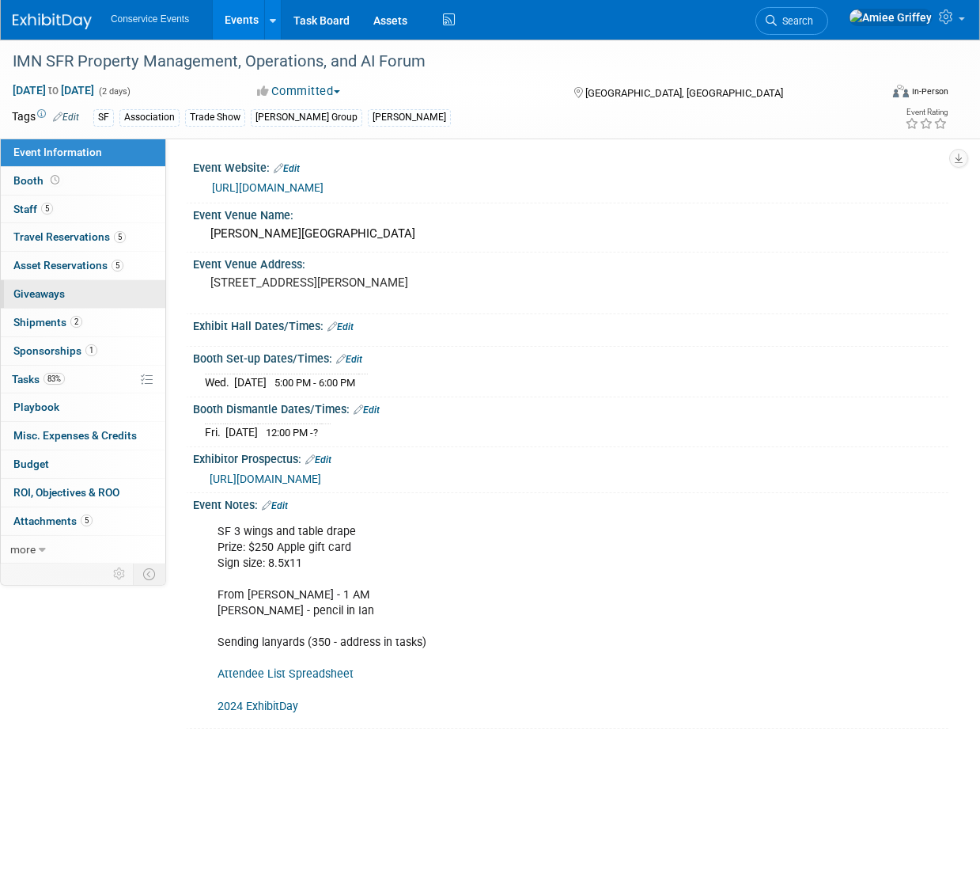
click at [47, 298] on span "Giveaways 0" at bounding box center [38, 293] width 51 height 13
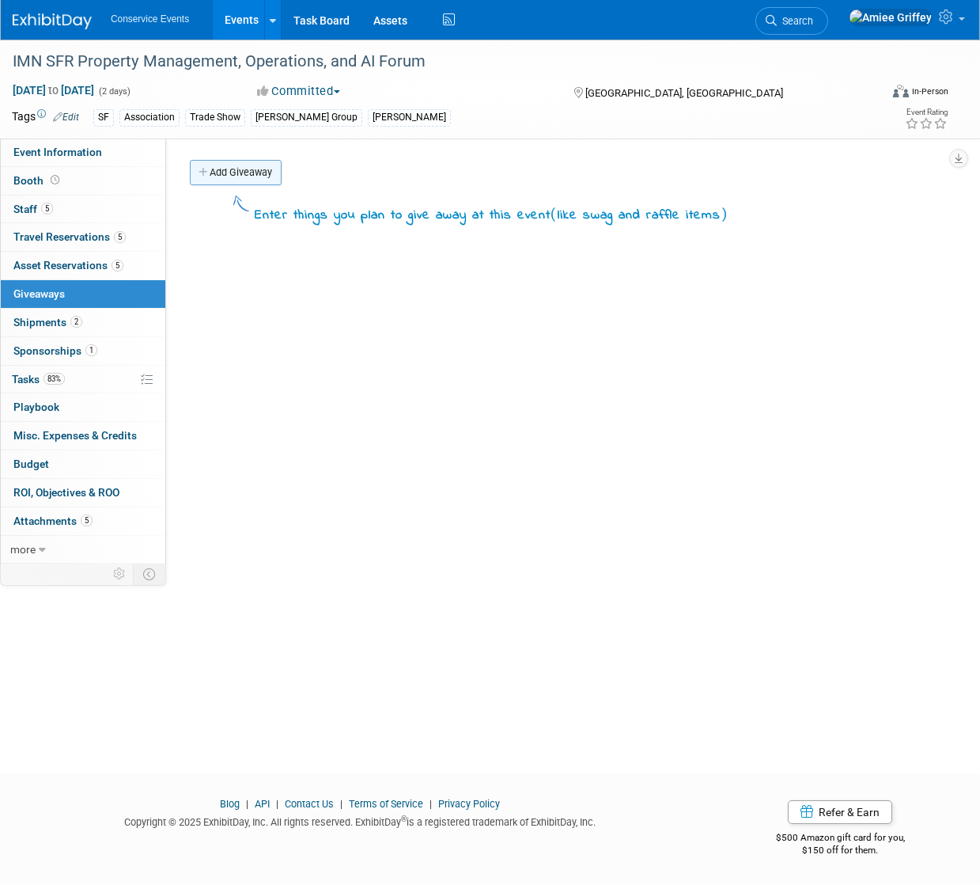
click at [252, 163] on link "Add Giveaway" at bounding box center [236, 172] width 92 height 25
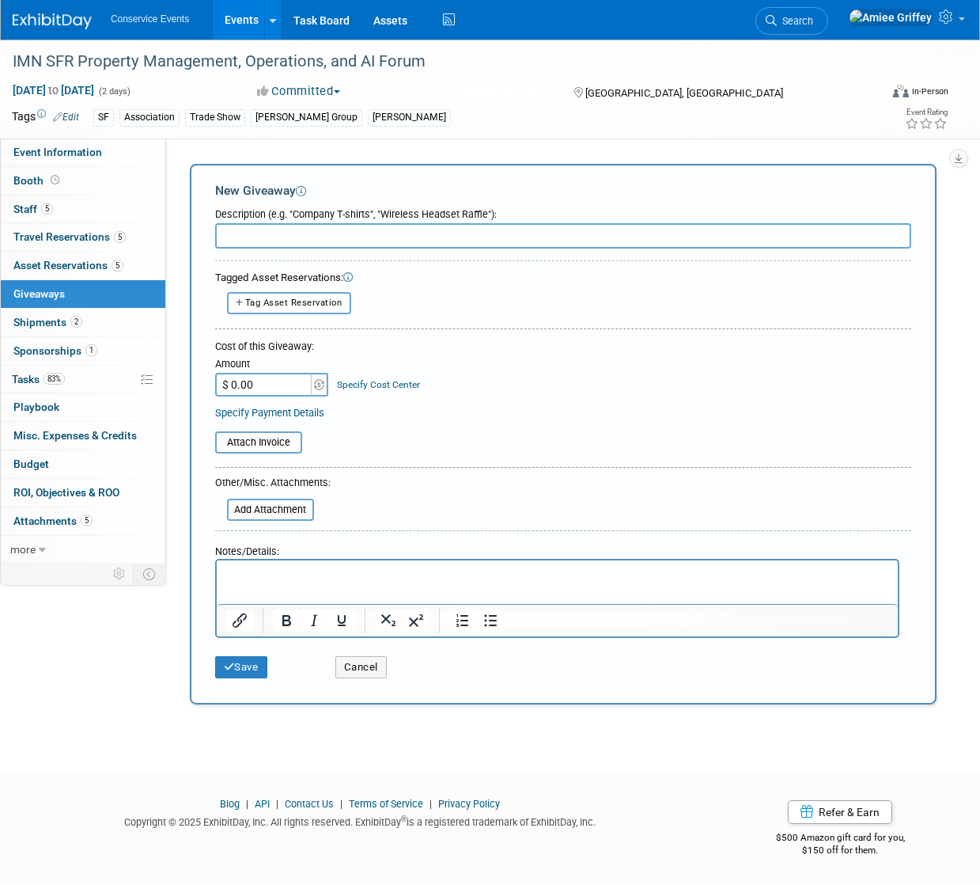
click at [271, 236] on input "text" at bounding box center [563, 235] width 696 height 25
type input "$250 Apple Giftcard"
click at [274, 379] on input "$ 0.00" at bounding box center [264, 385] width 99 height 24
type input "$ 250.00"
click at [247, 574] on p "Rich Text Area. Press ALT-0 for help." at bounding box center [557, 575] width 663 height 16
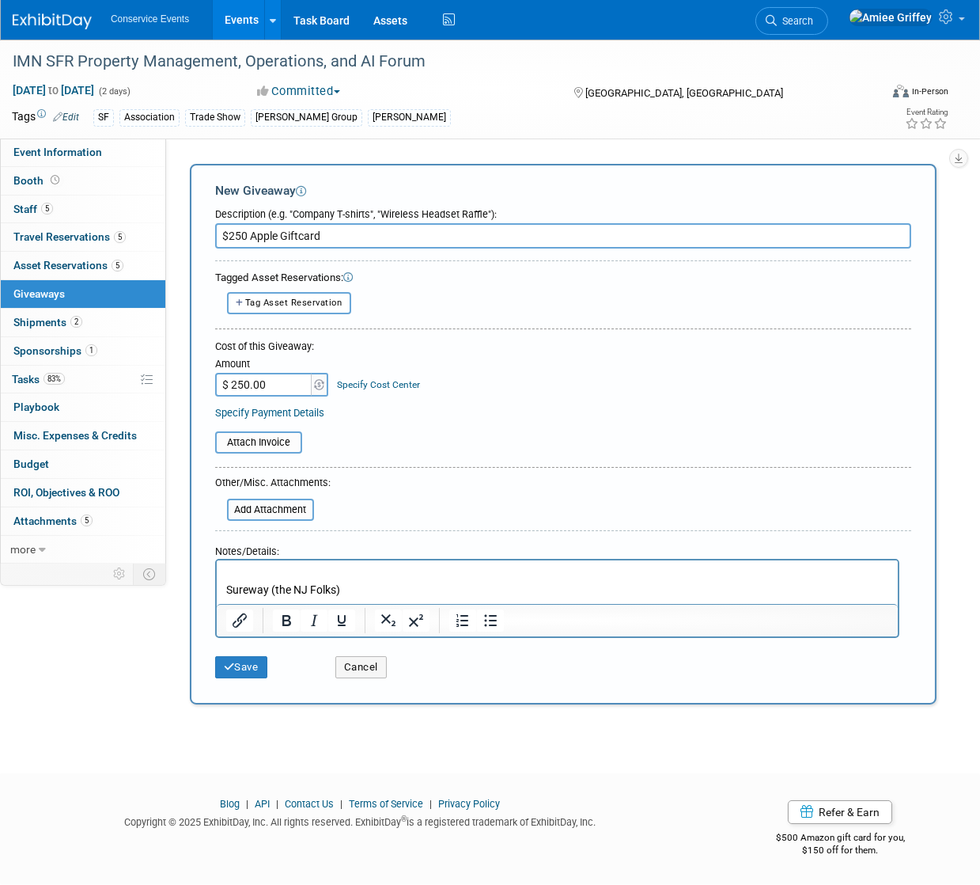
click at [232, 568] on p "Rich Text Area. Press ALT-0 for help." at bounding box center [557, 575] width 663 height 16
click at [252, 663] on button "Save" at bounding box center [241, 667] width 52 height 22
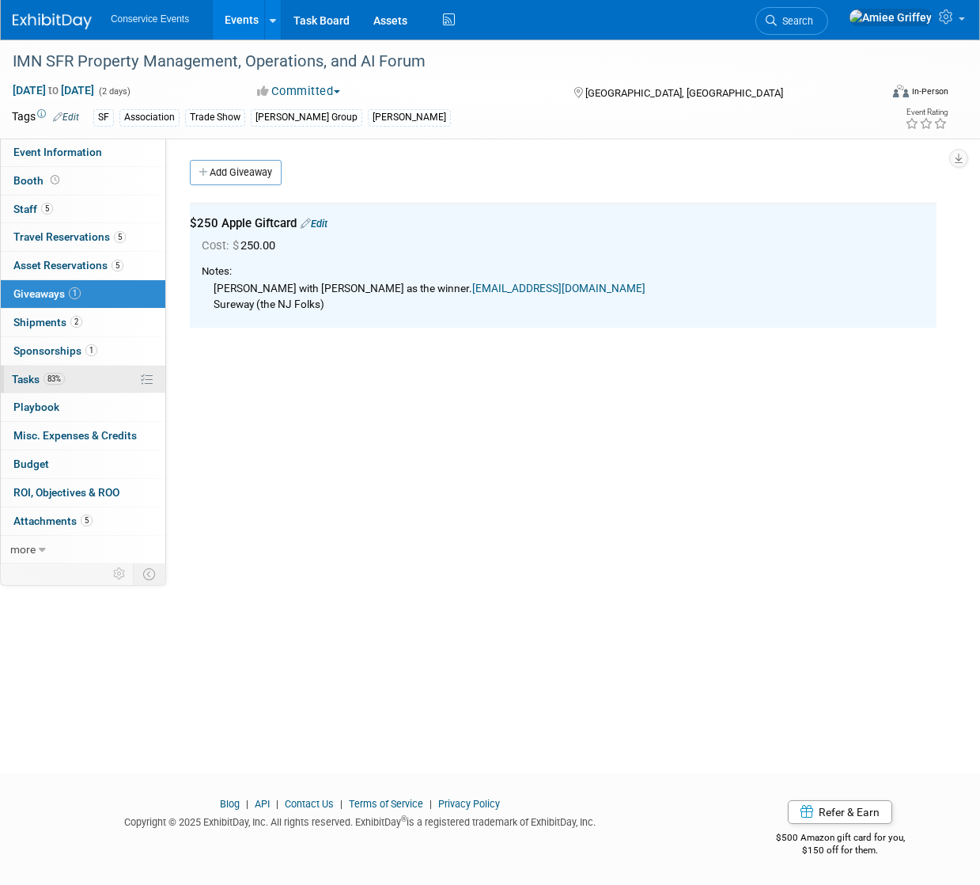
click at [74, 381] on link "83% Tasks 83%" at bounding box center [83, 380] width 165 height 28
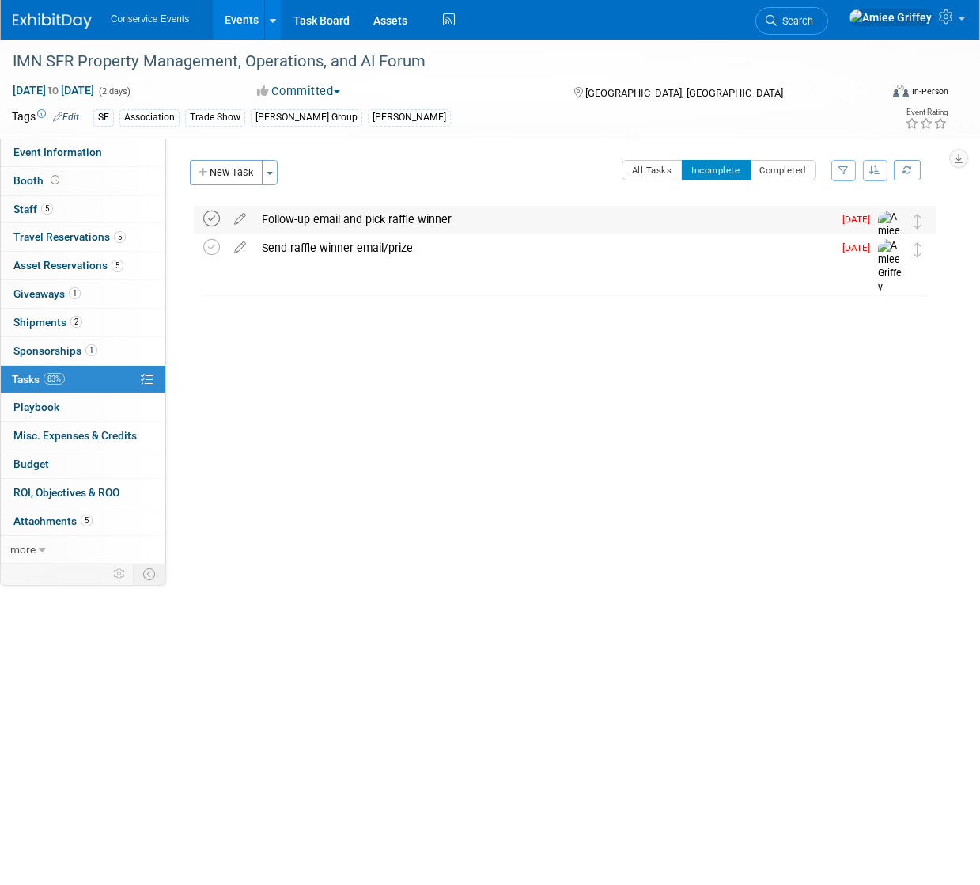
click at [204, 218] on icon at bounding box center [211, 218] width 17 height 17
click at [210, 217] on icon at bounding box center [211, 218] width 17 height 17
